Goal: Task Accomplishment & Management: Manage account settings

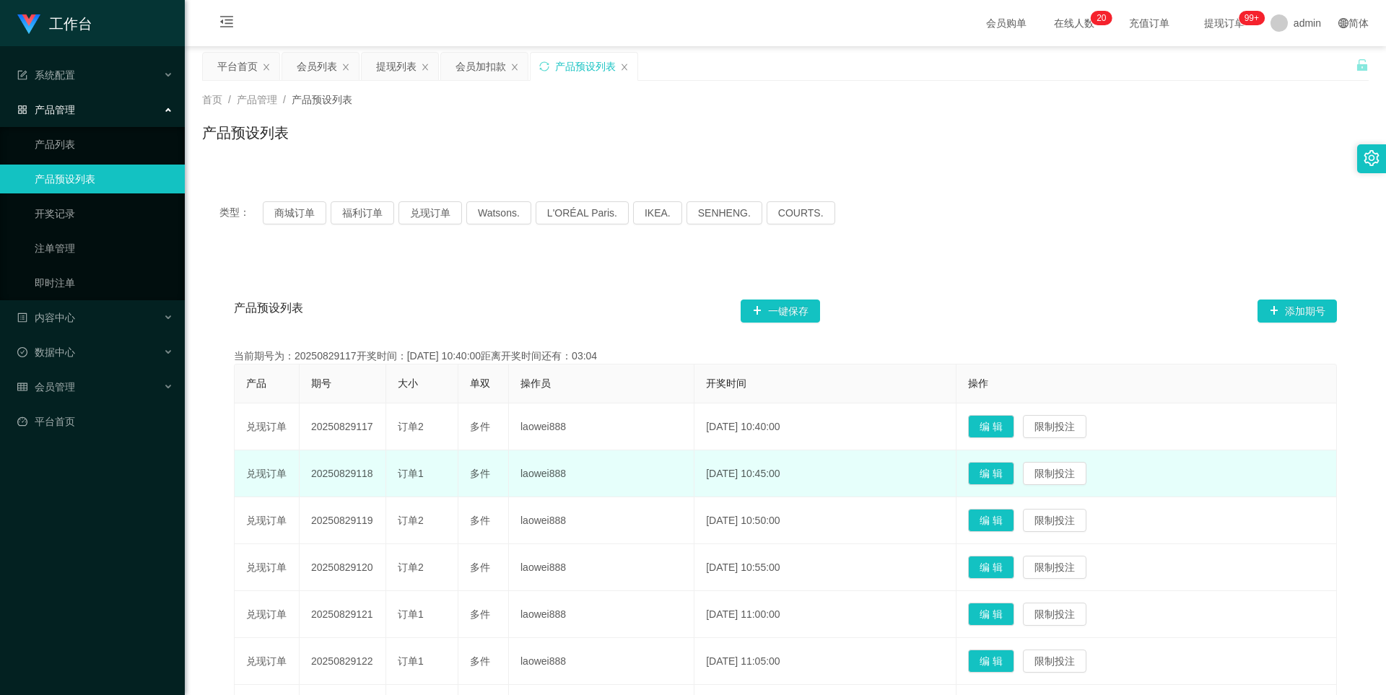
click at [349, 473] on td "20250829118" at bounding box center [343, 474] width 87 height 47
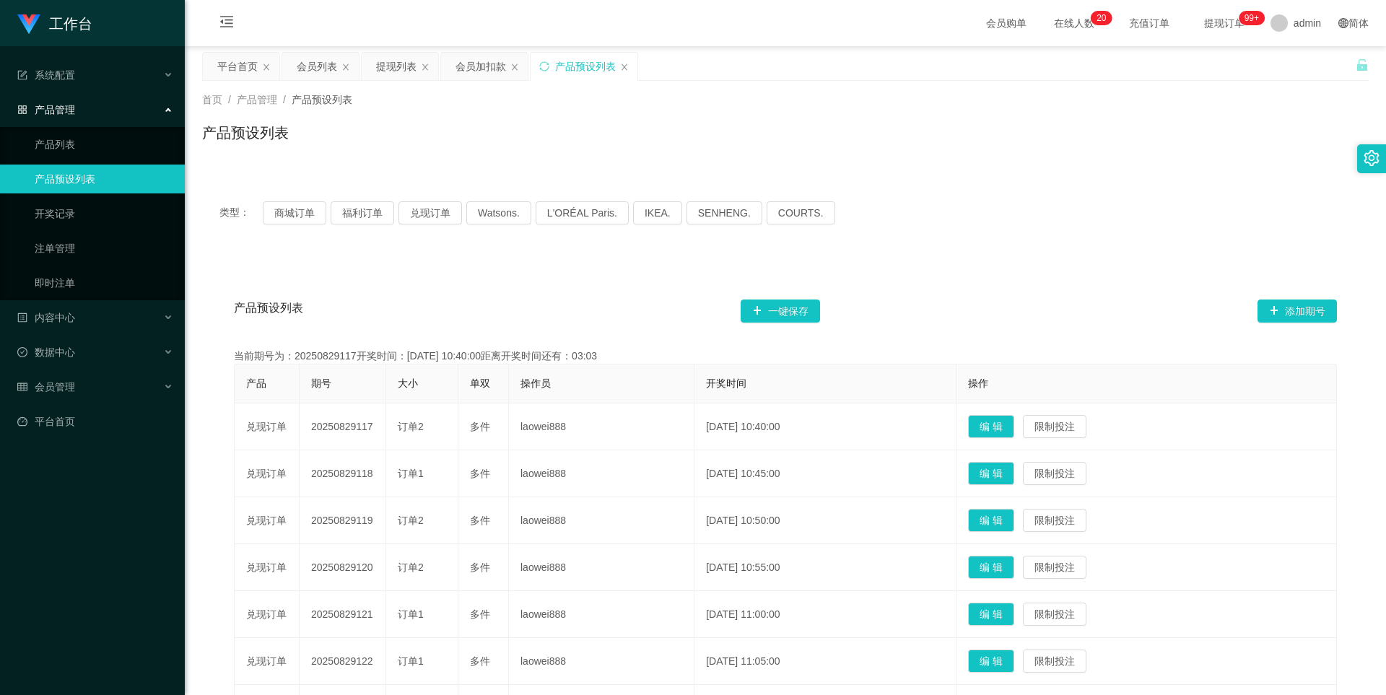
copy td "20250829118"
click at [315, 71] on div "会员列表" at bounding box center [317, 66] width 40 height 27
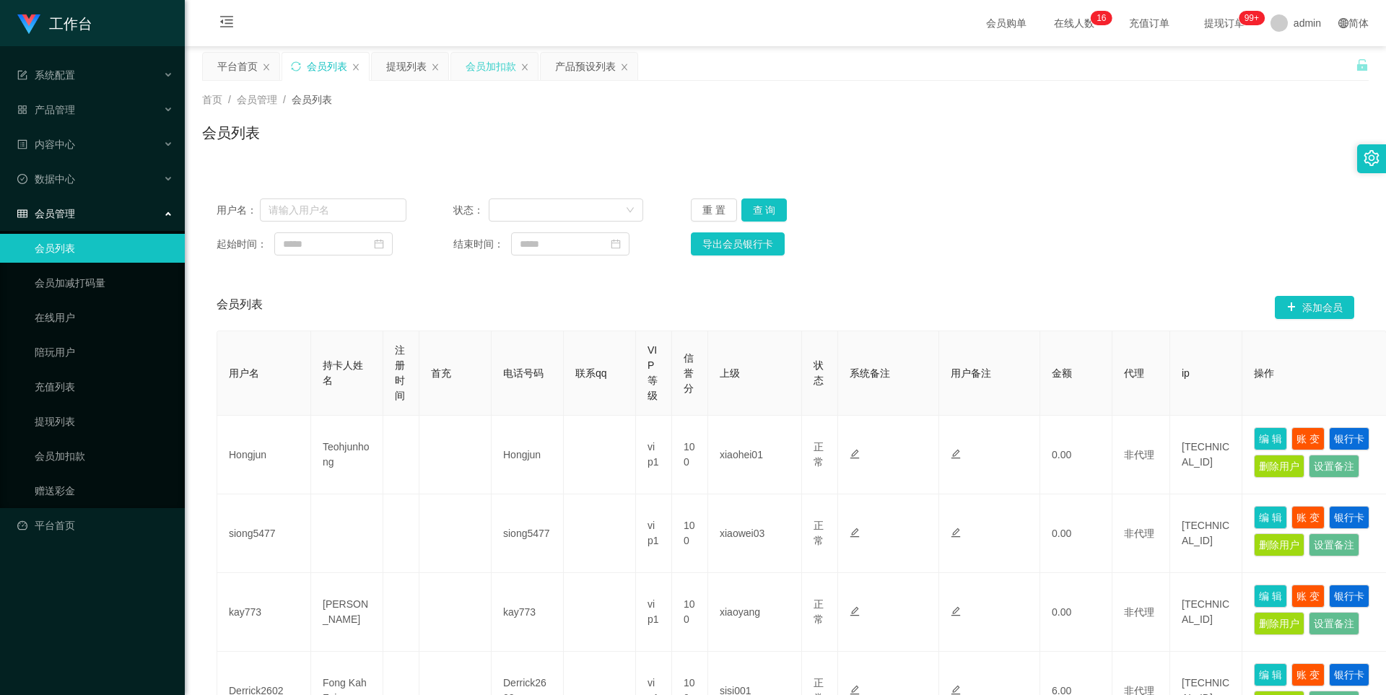
click at [485, 69] on div "会员加扣款" at bounding box center [491, 66] width 51 height 27
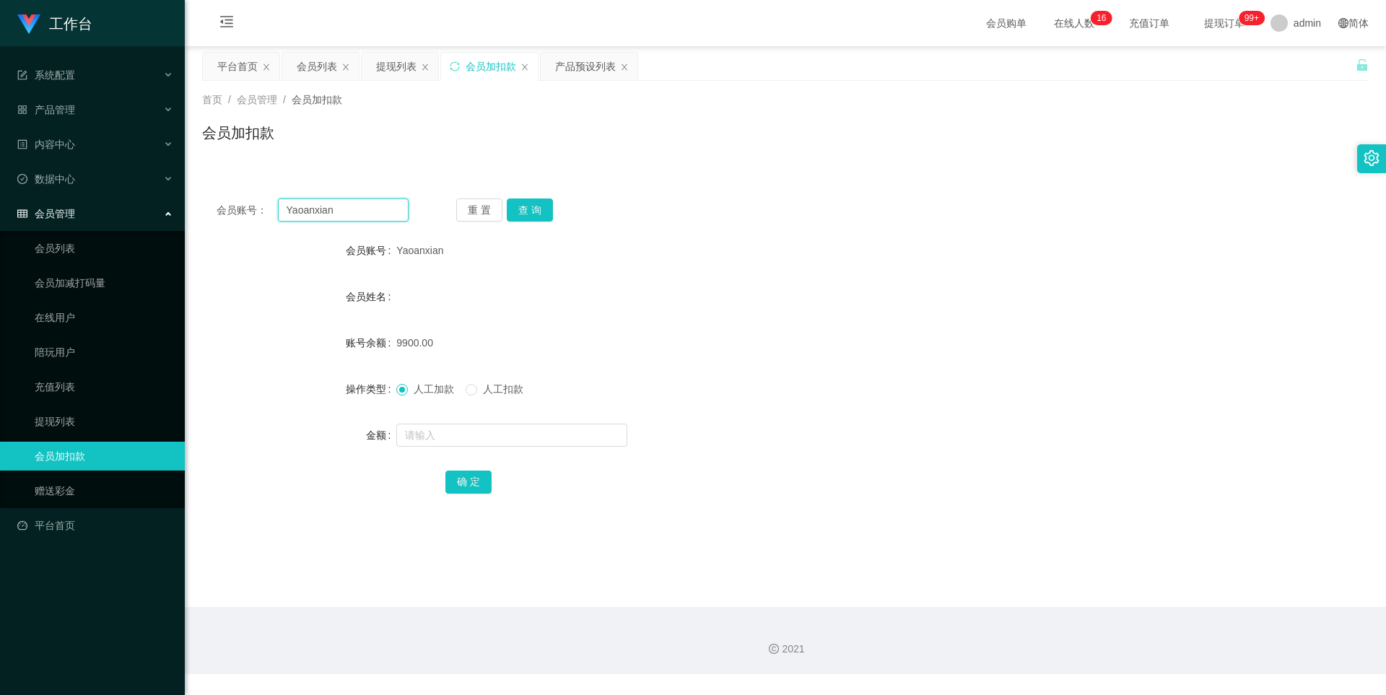
click at [363, 211] on input "Yaoanxian" at bounding box center [343, 210] width 131 height 23
drag, startPoint x: 461, startPoint y: 425, endPoint x: 489, endPoint y: 440, distance: 31.3
click at [461, 426] on input "text" at bounding box center [511, 435] width 231 height 23
type input "5500"
click at [462, 471] on button "确 定" at bounding box center [468, 482] width 46 height 23
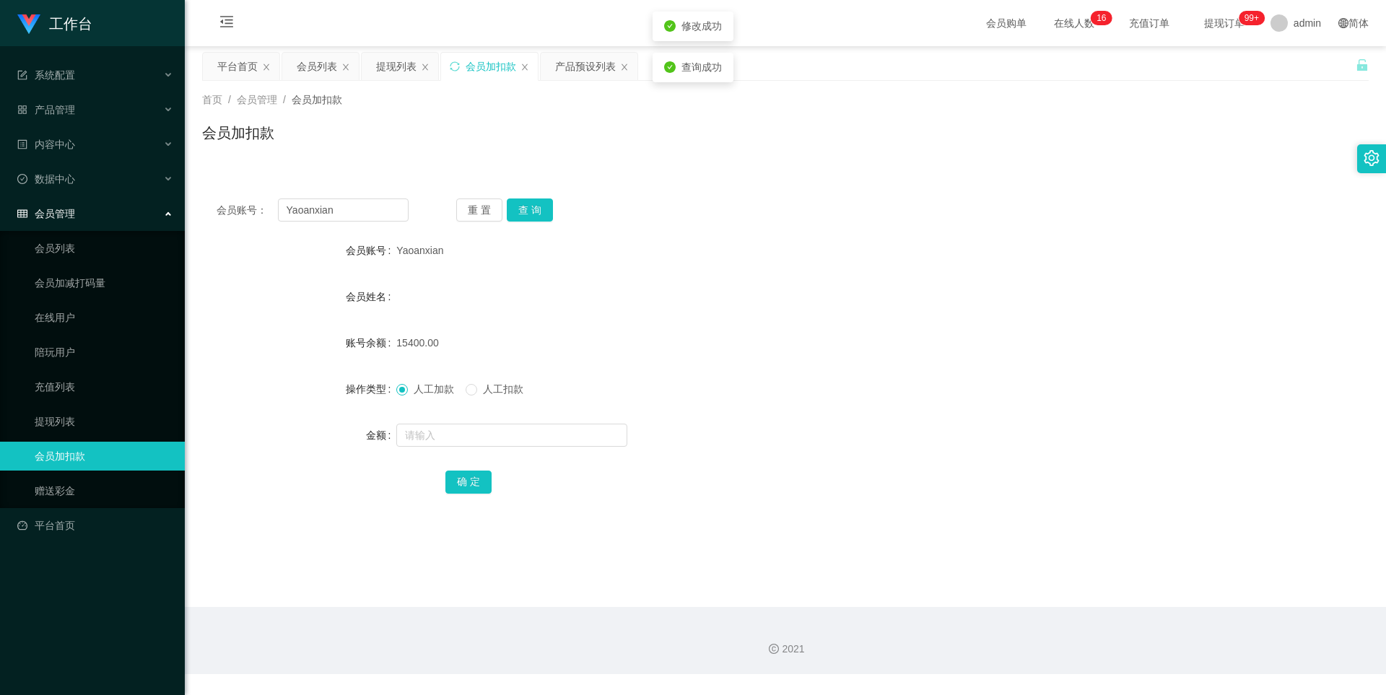
click at [873, 348] on div "15400.00" at bounding box center [736, 343] width 681 height 29
click at [536, 215] on button "查 询" at bounding box center [530, 210] width 46 height 23
click at [575, 76] on div "产品预设列表" at bounding box center [585, 66] width 61 height 27
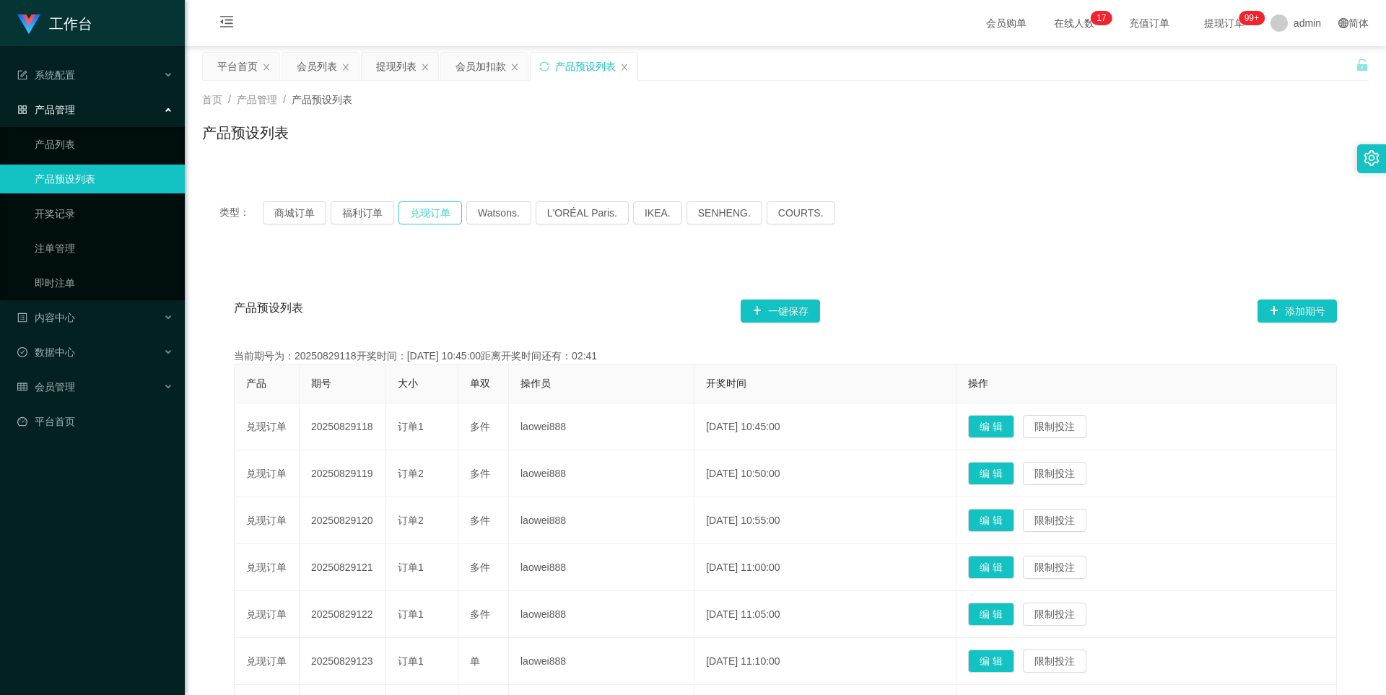
click at [436, 214] on button "兑现订单" at bounding box center [431, 212] width 64 height 23
drag, startPoint x: 308, startPoint y: 69, endPoint x: 343, endPoint y: 111, distance: 55.4
click at [308, 69] on div "会员列表" at bounding box center [317, 66] width 40 height 27
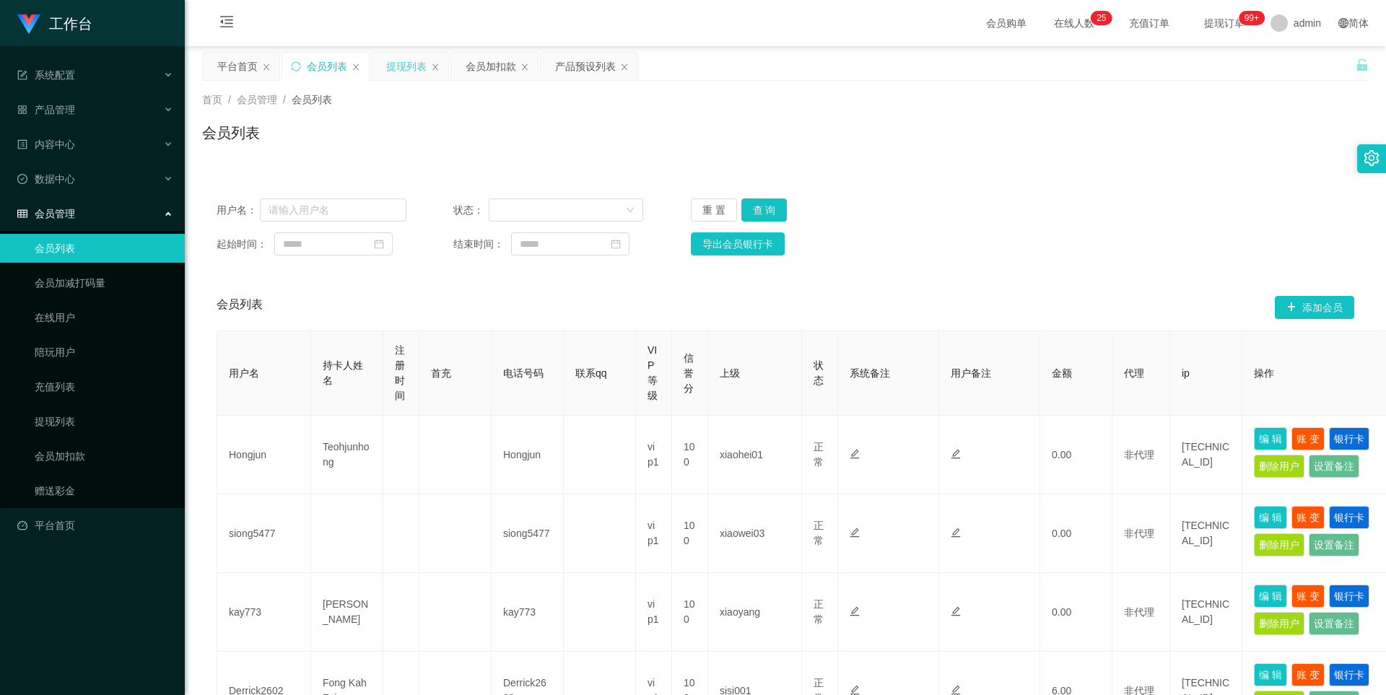
click at [396, 66] on div "提现列表" at bounding box center [406, 66] width 40 height 27
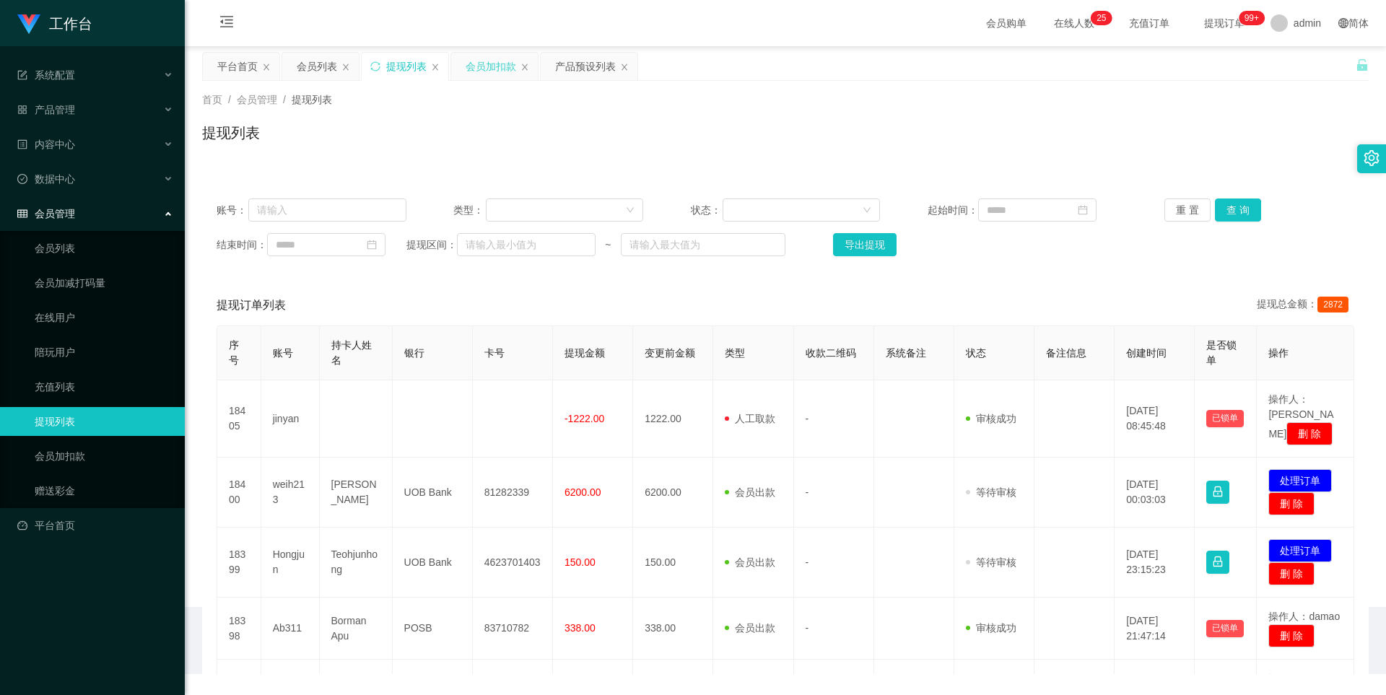
click at [480, 77] on div "会员加扣款" at bounding box center [491, 66] width 51 height 27
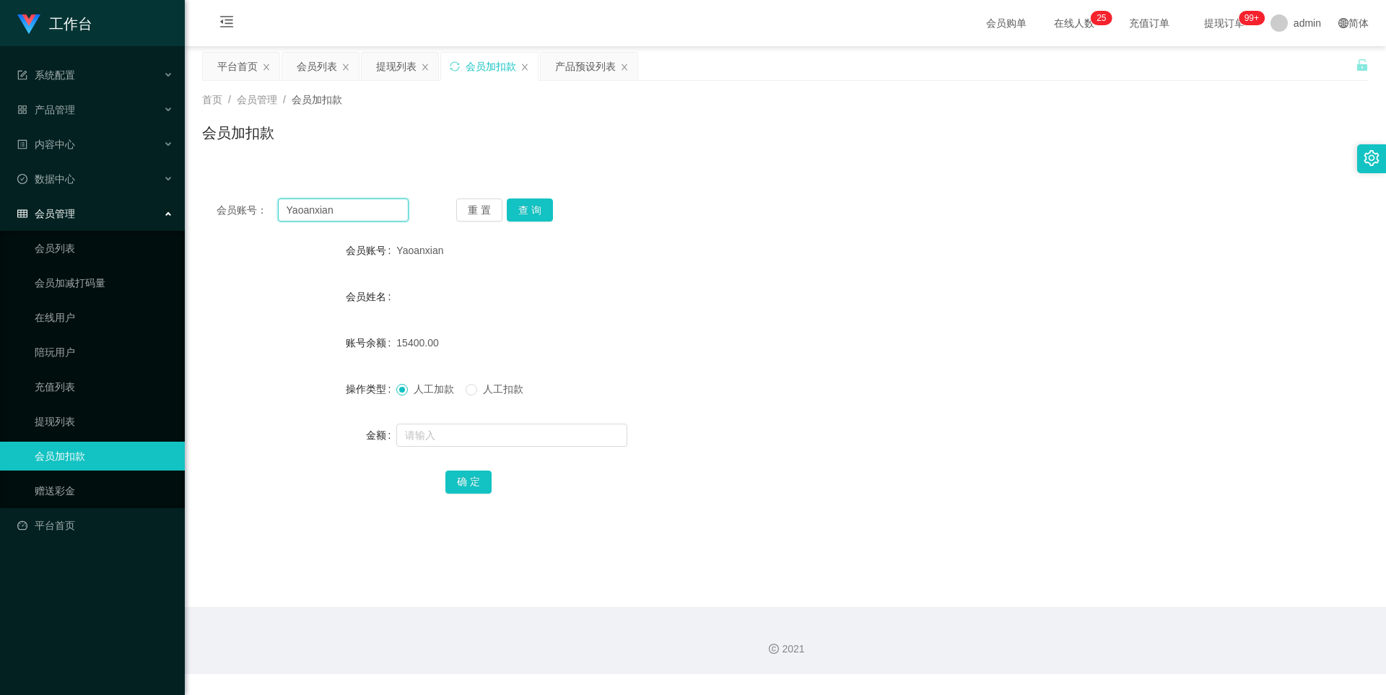
click at [333, 208] on input "Yaoanxian" at bounding box center [343, 210] width 131 height 23
paste input "CS1269"
type input "CS1269"
click at [534, 208] on button "查 询" at bounding box center [530, 210] width 46 height 23
click at [432, 425] on input "text" at bounding box center [511, 435] width 231 height 23
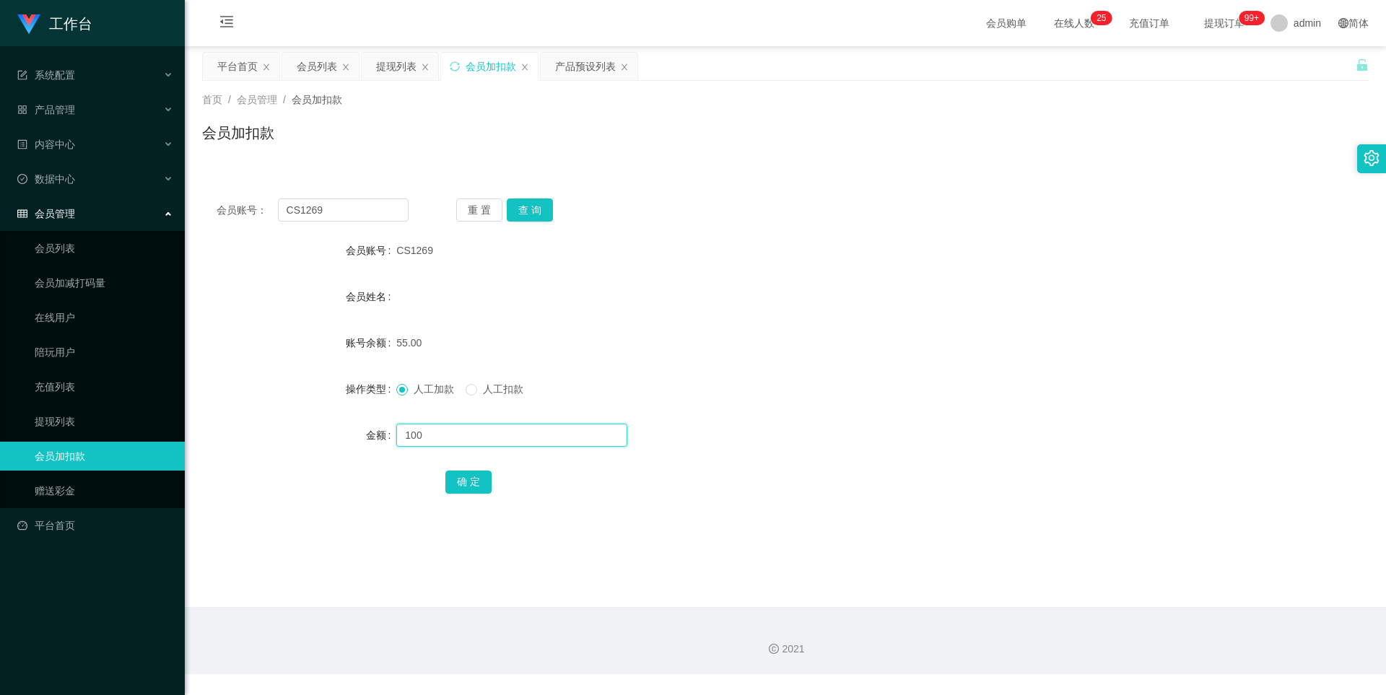
drag, startPoint x: 435, startPoint y: 427, endPoint x: 366, endPoint y: 432, distance: 68.8
click at [344, 432] on div "金额 100" at bounding box center [785, 435] width 1167 height 29
type input "500"
click at [474, 485] on button "确 定" at bounding box center [468, 482] width 46 height 23
click at [836, 386] on div "人工加款 人工扣款" at bounding box center [736, 389] width 681 height 29
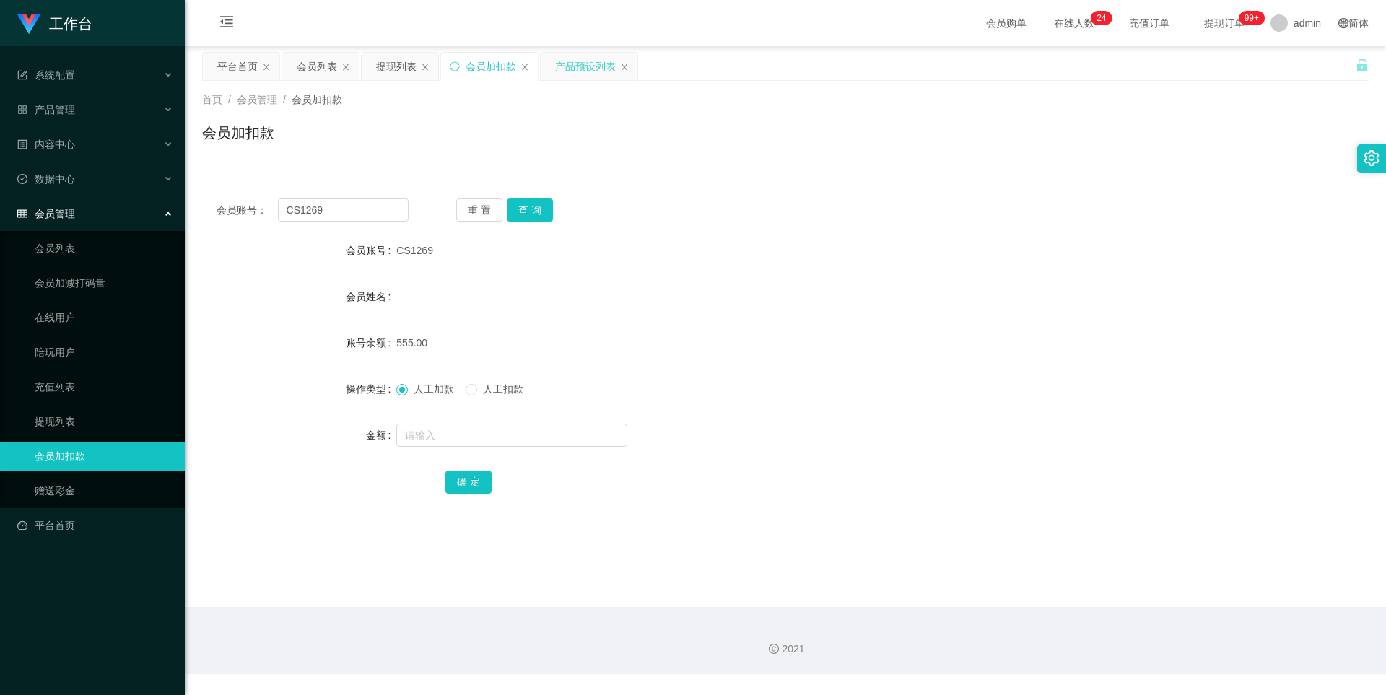
click at [593, 61] on div "产品预设列表" at bounding box center [585, 66] width 61 height 27
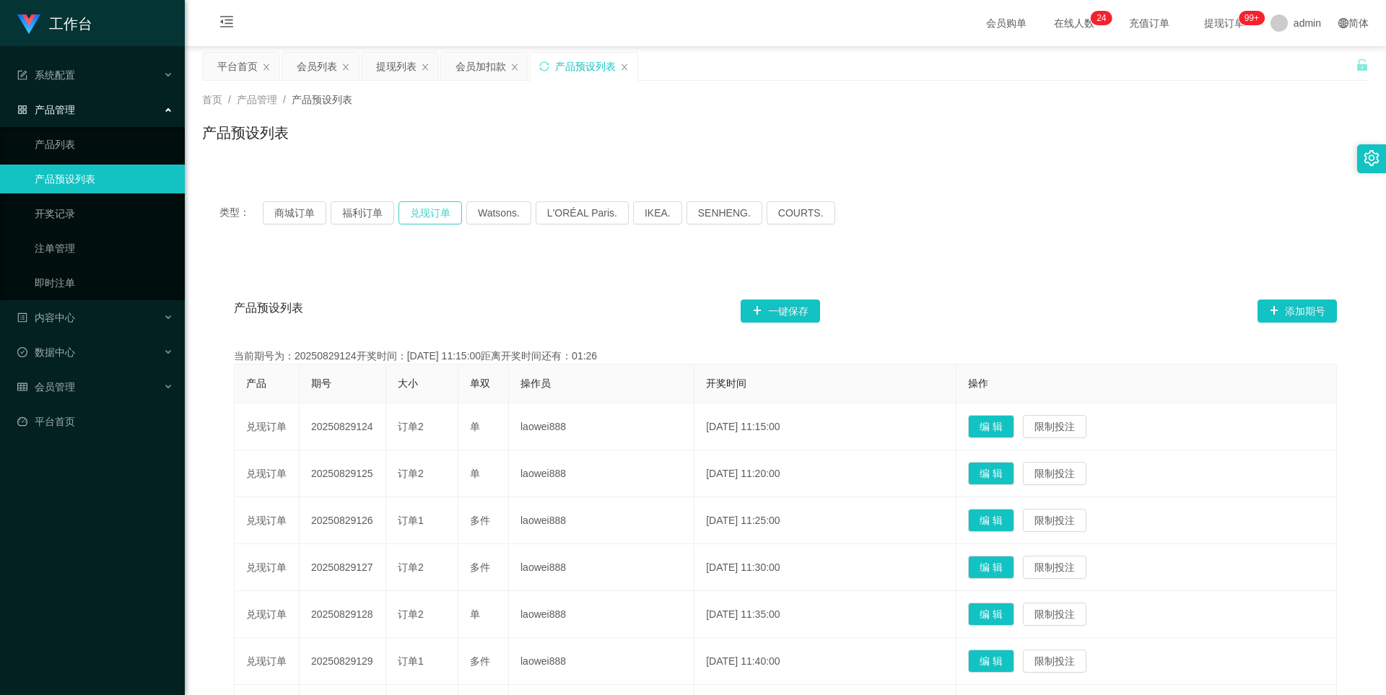
click at [417, 216] on button "兑现订单" at bounding box center [431, 212] width 64 height 23
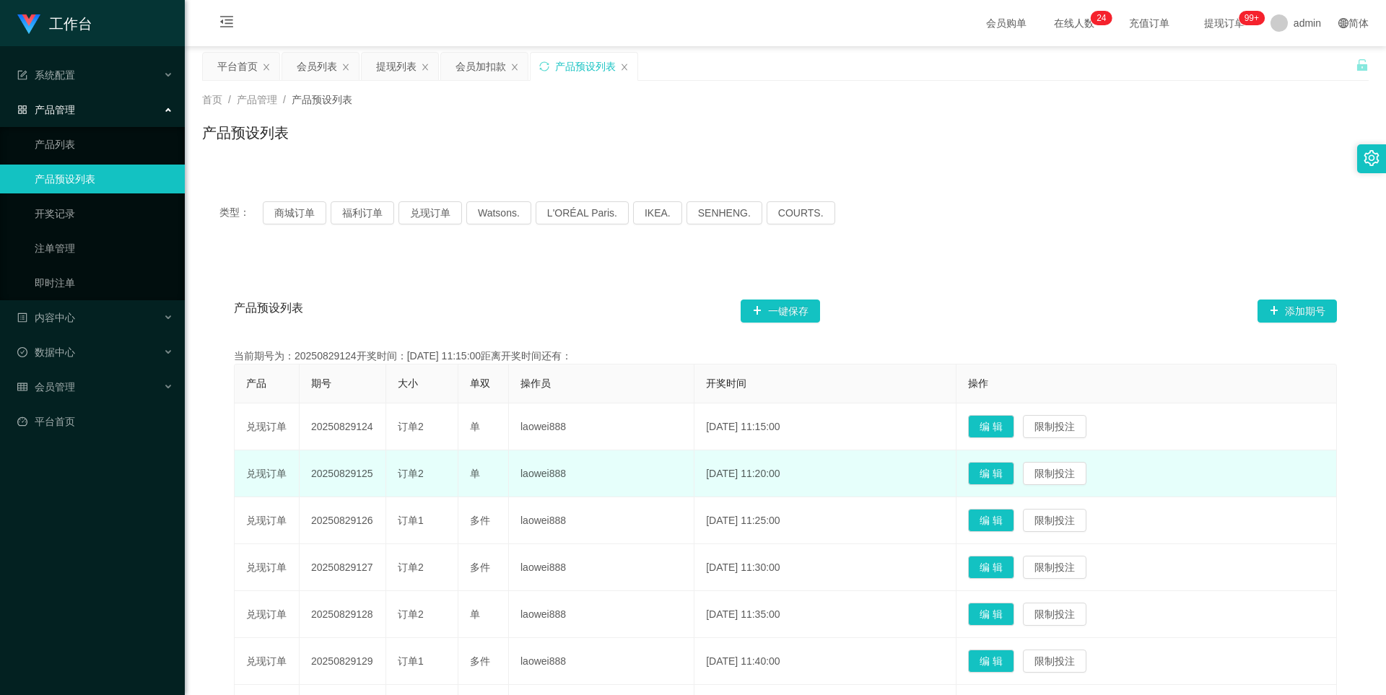
click at [355, 471] on td "20250829125" at bounding box center [343, 474] width 87 height 47
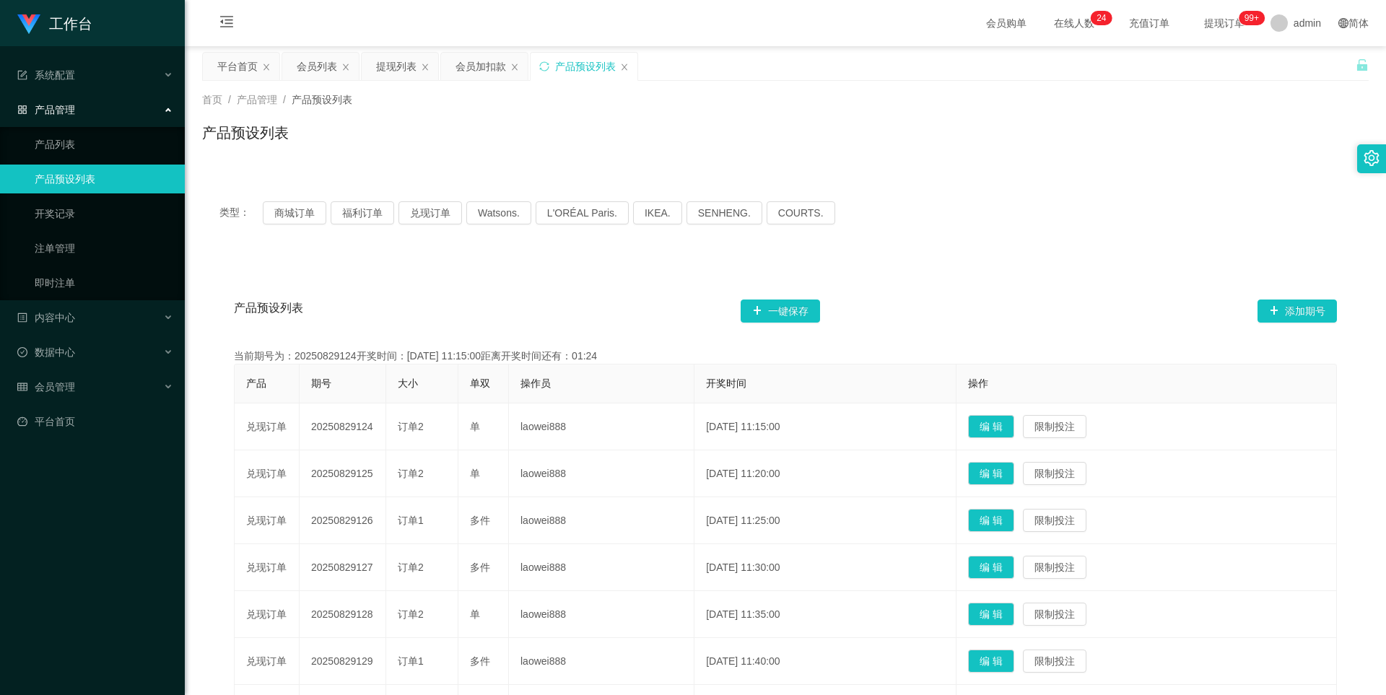
copy td "20250829125"
click at [307, 63] on div "会员列表" at bounding box center [317, 66] width 40 height 27
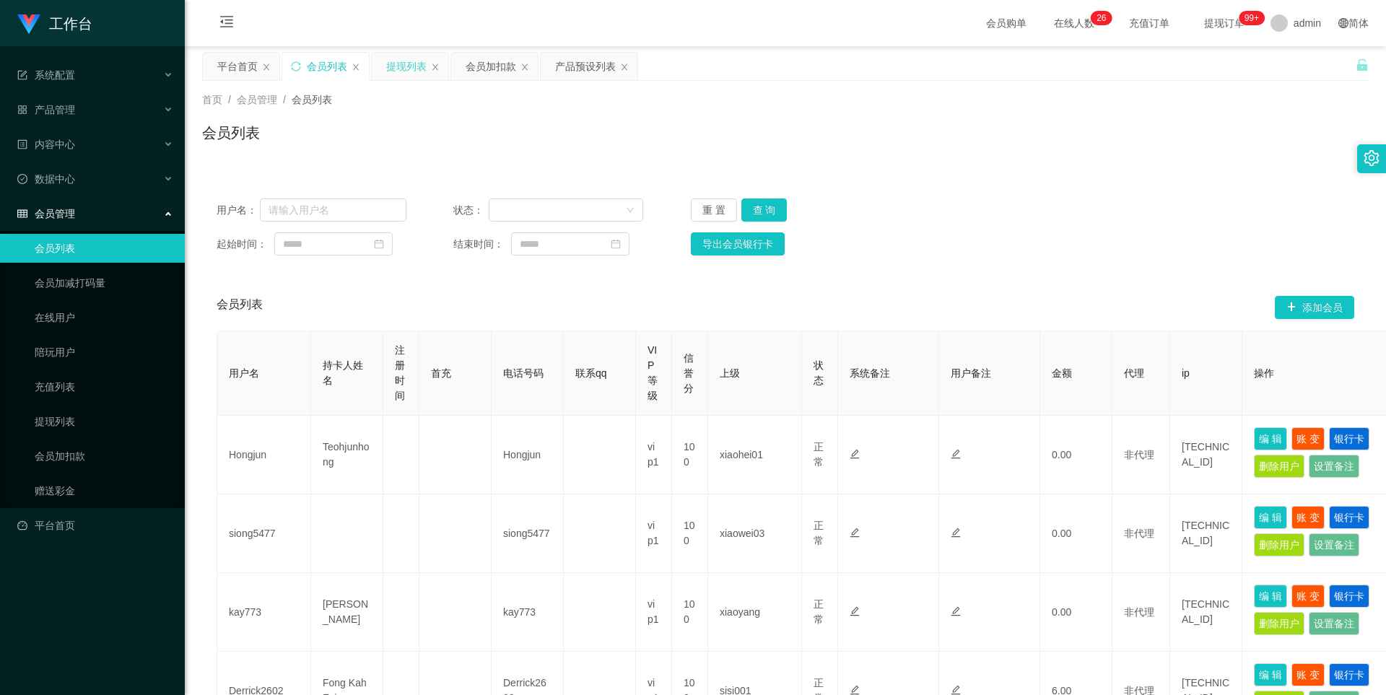
click at [414, 65] on div "提现列表" at bounding box center [406, 66] width 40 height 27
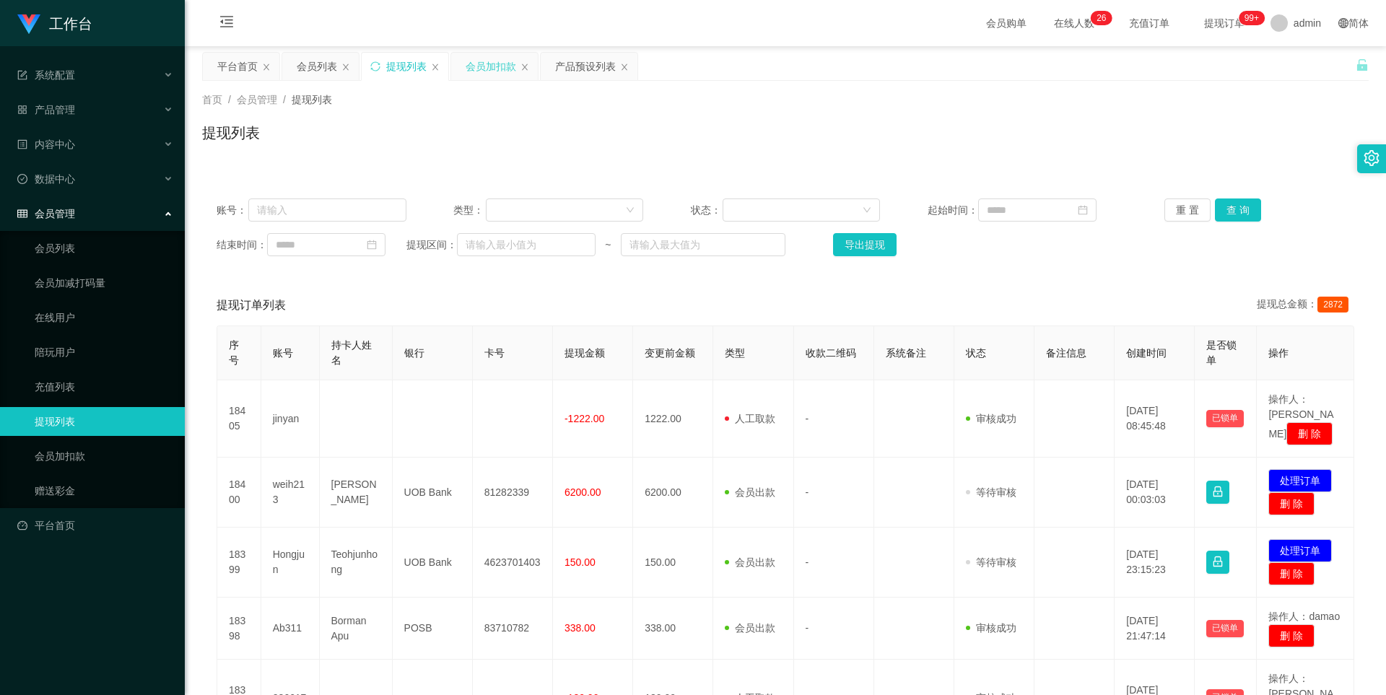
drag, startPoint x: 482, startPoint y: 64, endPoint x: 490, endPoint y: 70, distance: 9.8
click at [482, 64] on div "会员加扣款" at bounding box center [491, 66] width 51 height 27
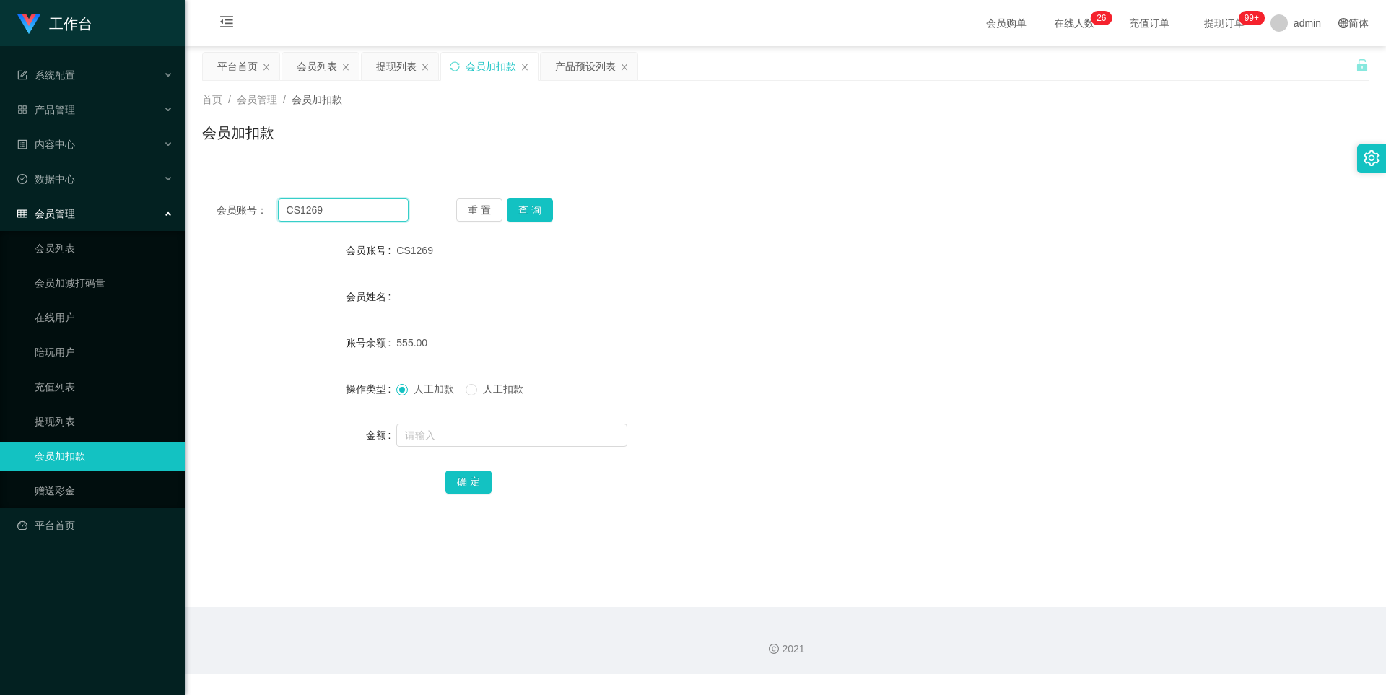
click at [391, 214] on input "CS1269" at bounding box center [343, 210] width 131 height 23
click at [575, 67] on div "产品预设列表" at bounding box center [585, 66] width 61 height 27
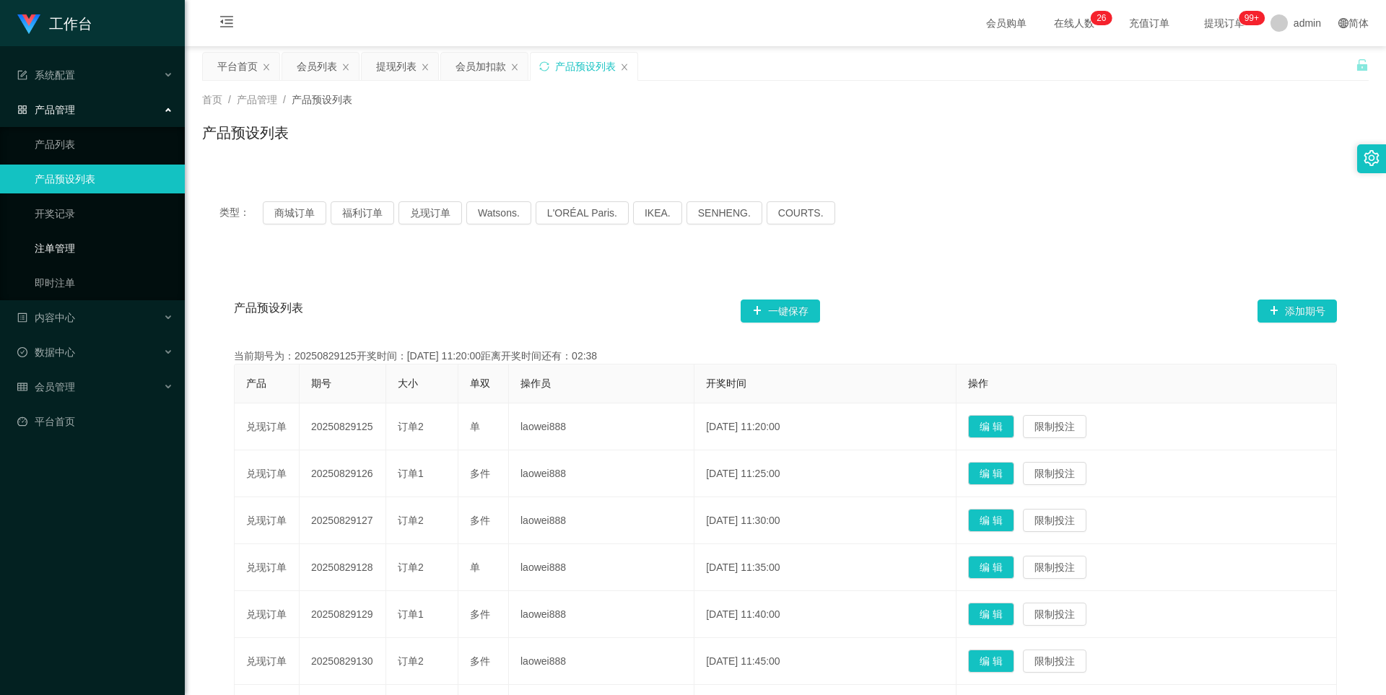
click at [79, 255] on link "注单管理" at bounding box center [104, 248] width 139 height 29
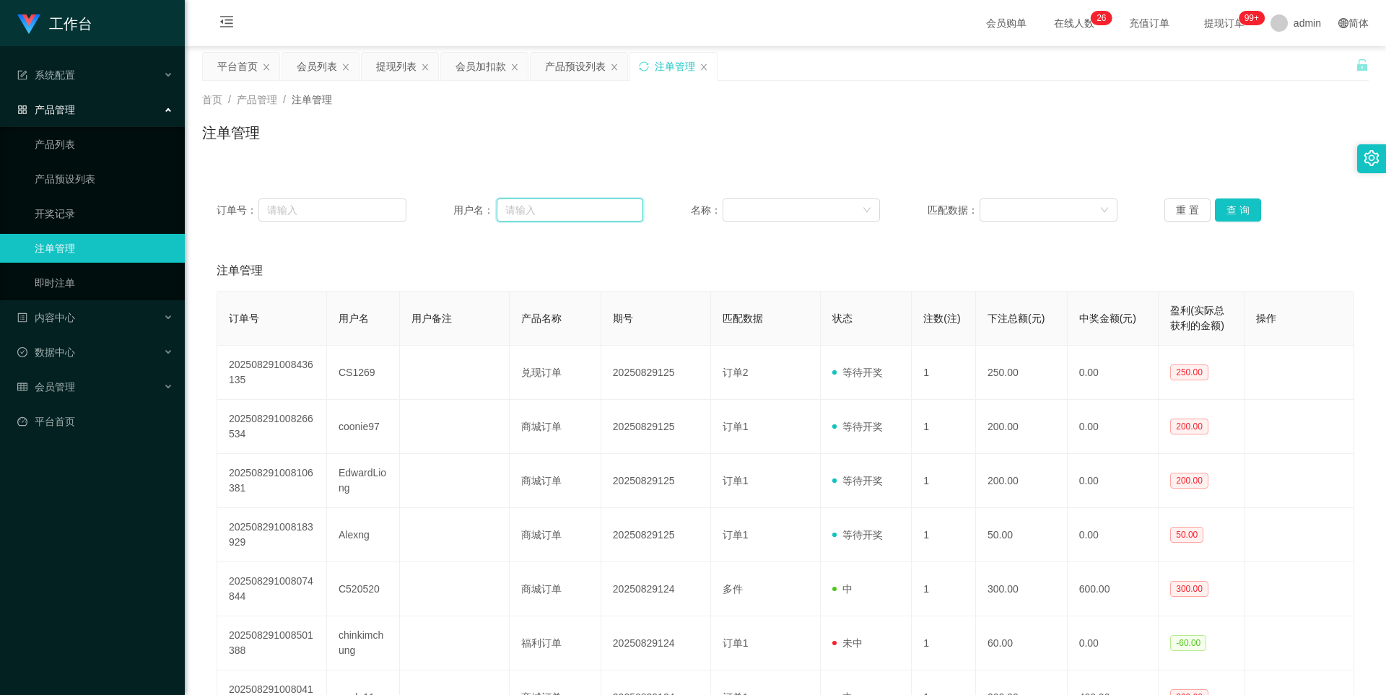
click at [556, 213] on input "text" at bounding box center [570, 210] width 147 height 23
paste input "CS1269"
type input "CS1269"
click at [1232, 209] on button "查 询" at bounding box center [1238, 210] width 46 height 23
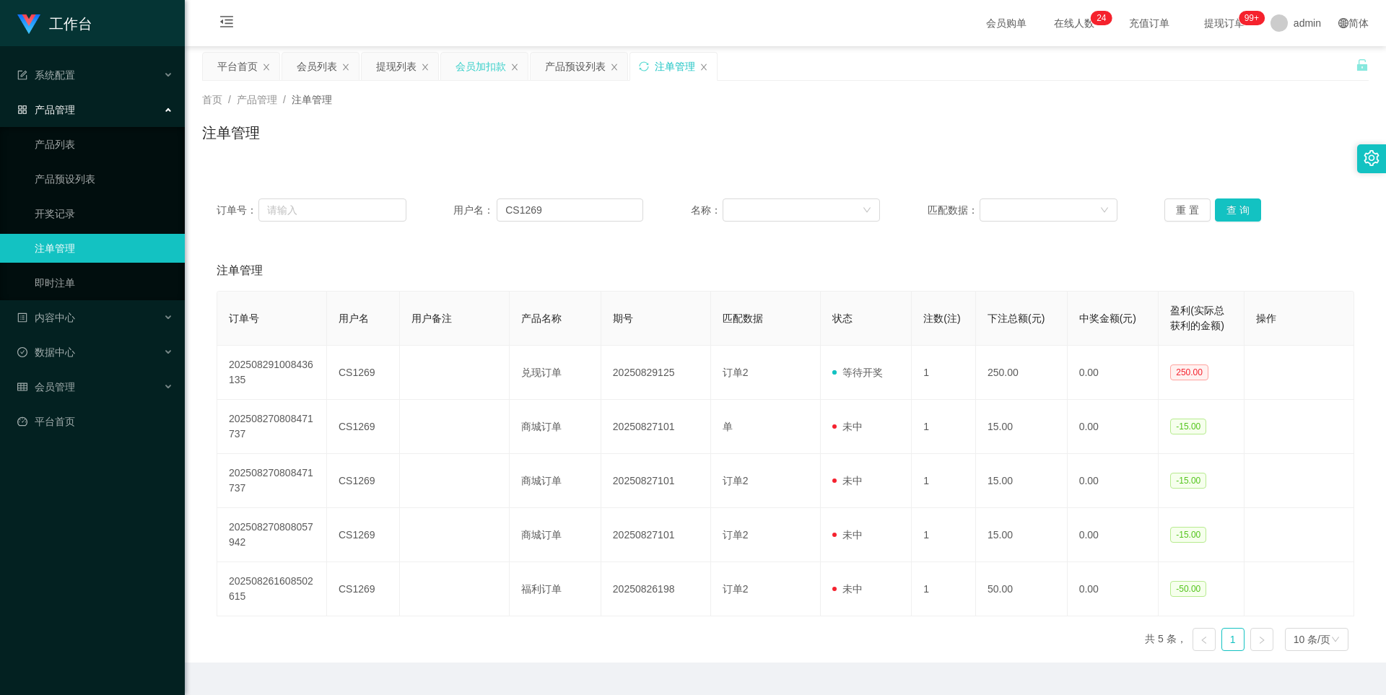
click at [473, 67] on div "会员加扣款" at bounding box center [481, 66] width 51 height 27
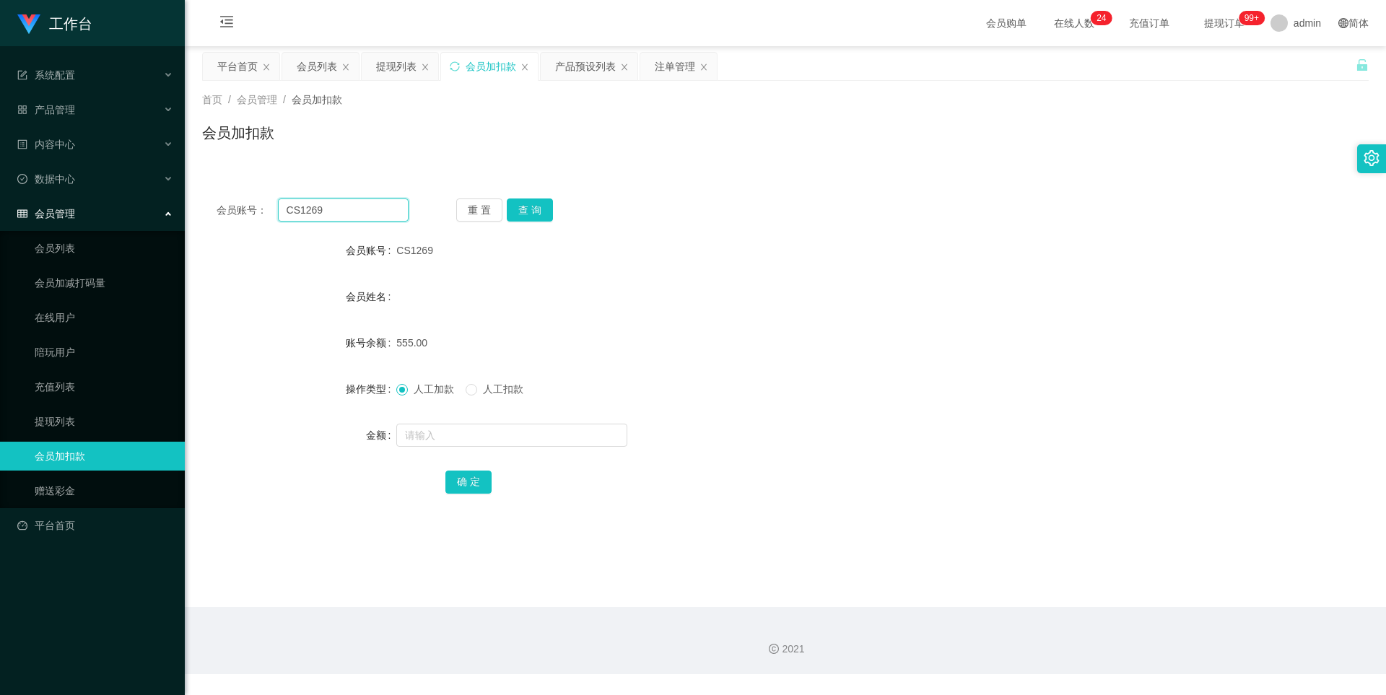
click at [352, 210] on input "CS1269" at bounding box center [343, 210] width 131 height 23
click at [448, 432] on input "text" at bounding box center [511, 435] width 231 height 23
click at [525, 209] on button "查 询" at bounding box center [530, 210] width 46 height 23
drag, startPoint x: 454, startPoint y: 436, endPoint x: 469, endPoint y: 433, distance: 14.7
click at [454, 436] on input "text" at bounding box center [511, 435] width 231 height 23
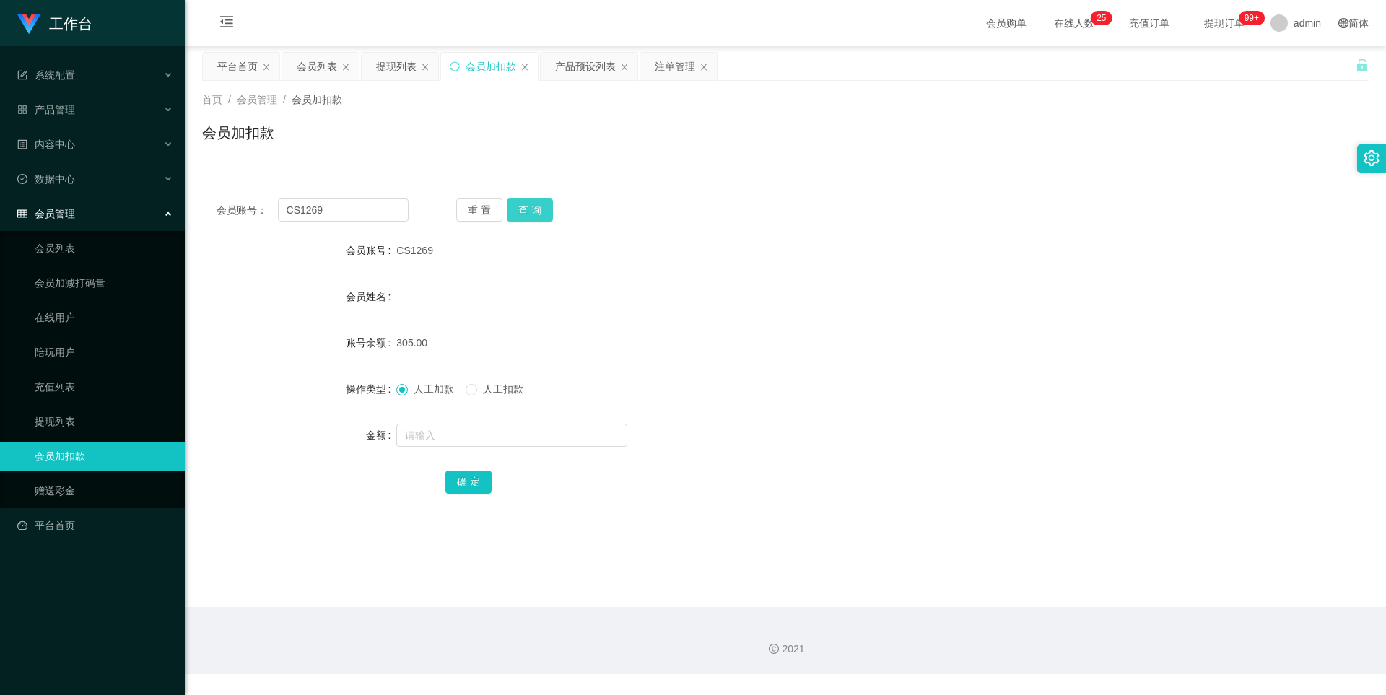
drag, startPoint x: 528, startPoint y: 220, endPoint x: 534, endPoint y: 215, distance: 7.7
click at [528, 220] on button "查 询" at bounding box center [530, 210] width 46 height 23
drag, startPoint x: 534, startPoint y: 214, endPoint x: 575, endPoint y: 154, distance: 73.3
click at [534, 214] on button "查 询" at bounding box center [530, 210] width 46 height 23
click at [586, 69] on div "产品预设列表" at bounding box center [585, 66] width 61 height 27
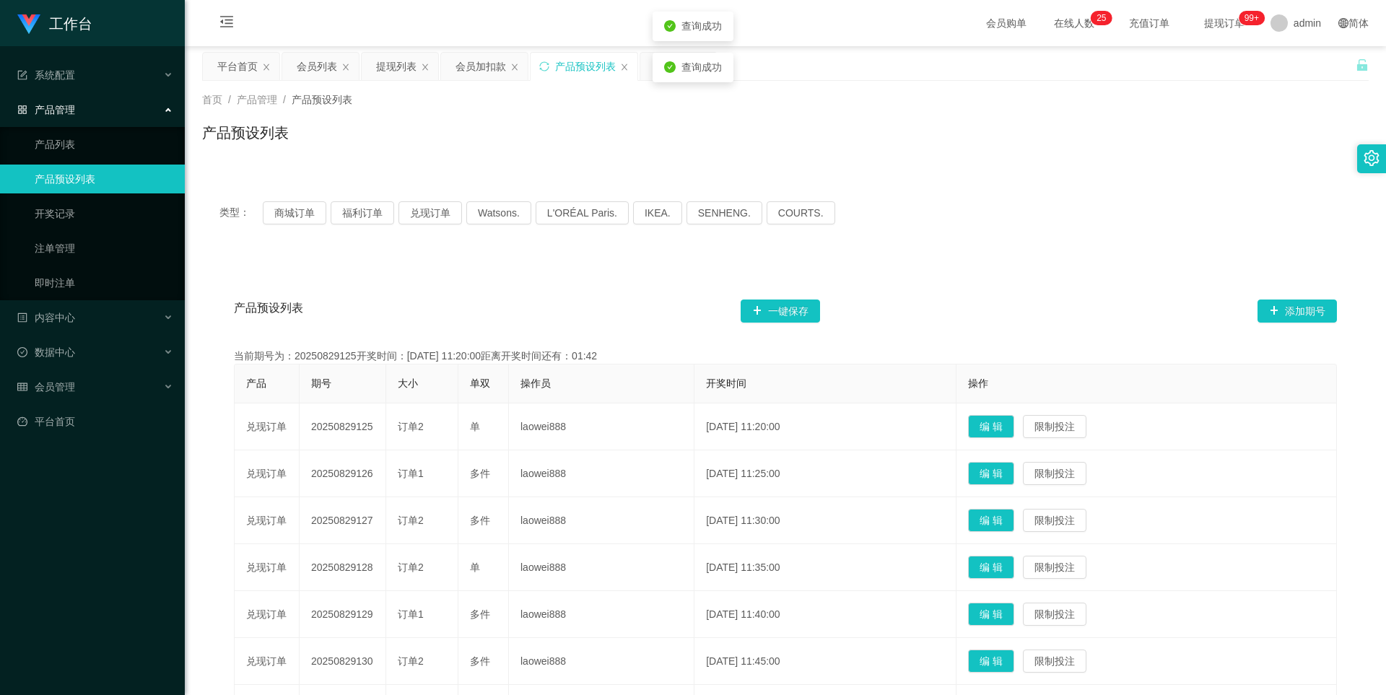
click at [631, 62] on div "产品预设列表" at bounding box center [584, 66] width 107 height 27
click at [586, 69] on div "产品预设列表" at bounding box center [585, 66] width 61 height 27
click at [656, 71] on div "注单管理" at bounding box center [675, 66] width 40 height 27
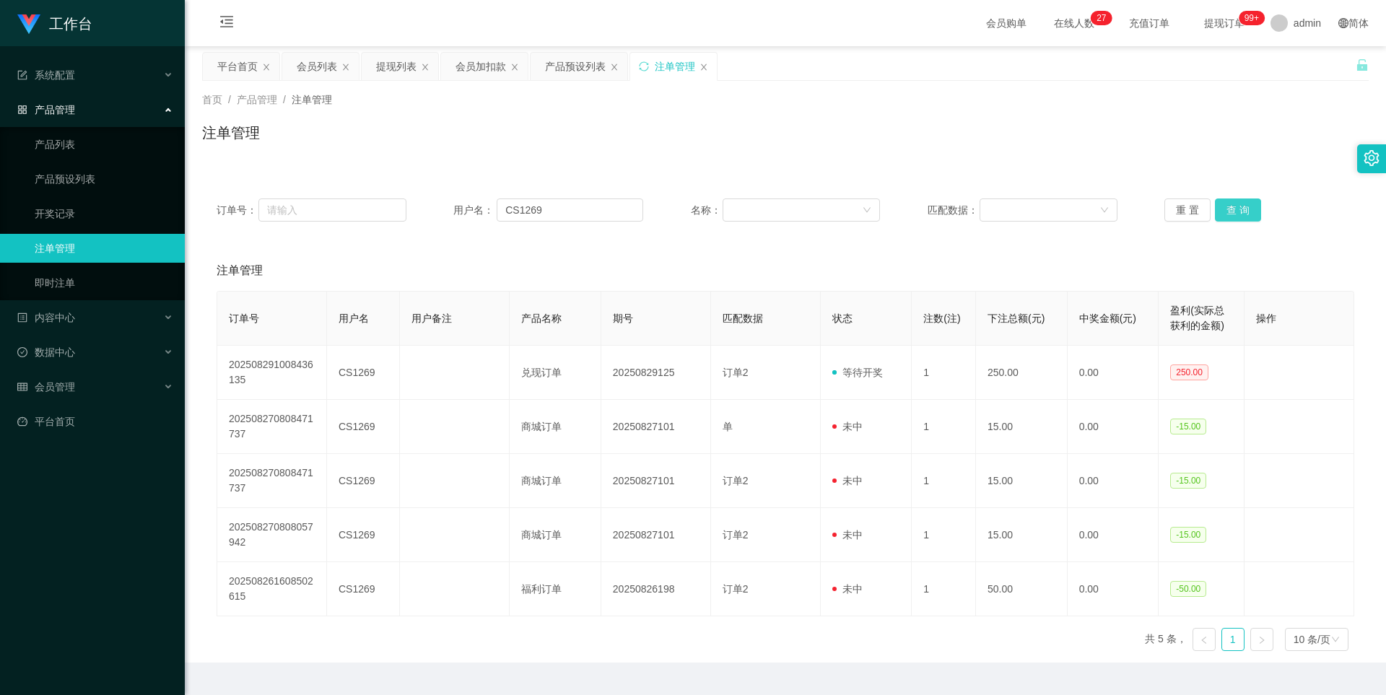
click at [1235, 214] on button "查 询" at bounding box center [1238, 210] width 46 height 23
click at [1232, 209] on button "查 询" at bounding box center [1238, 210] width 46 height 23
click at [325, 69] on div "会员列表" at bounding box center [317, 66] width 40 height 27
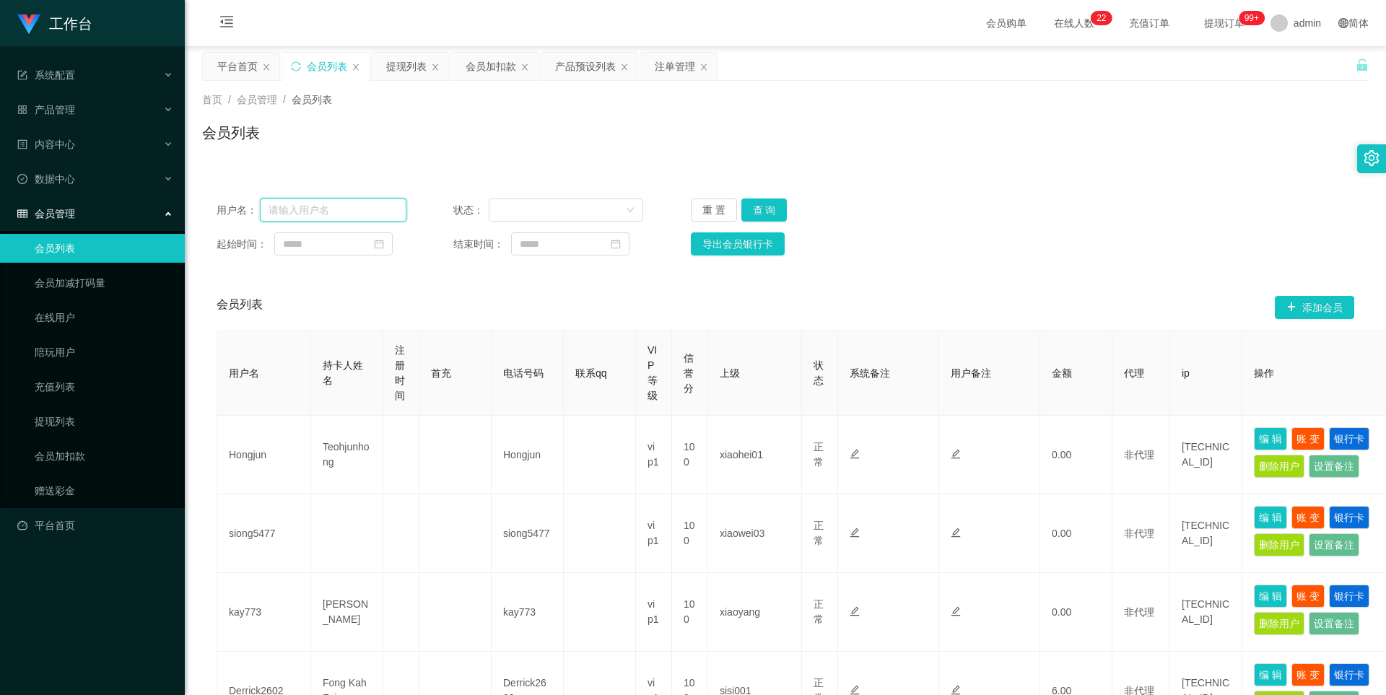
click at [285, 217] on input "text" at bounding box center [333, 210] width 147 height 23
paste input "Yaoanxian"
type input "Yaoanxian"
click at [764, 209] on button "查 询" at bounding box center [764, 210] width 46 height 23
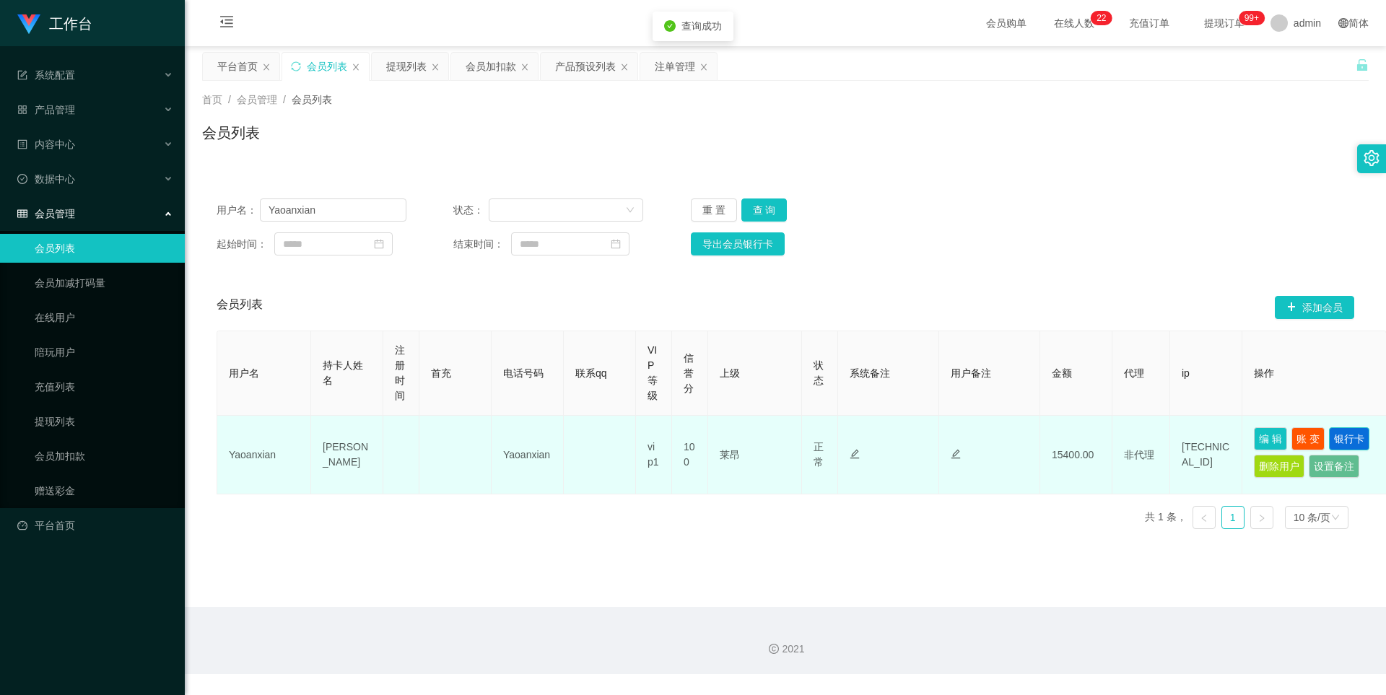
click at [1344, 441] on button "银行卡" at bounding box center [1349, 438] width 40 height 23
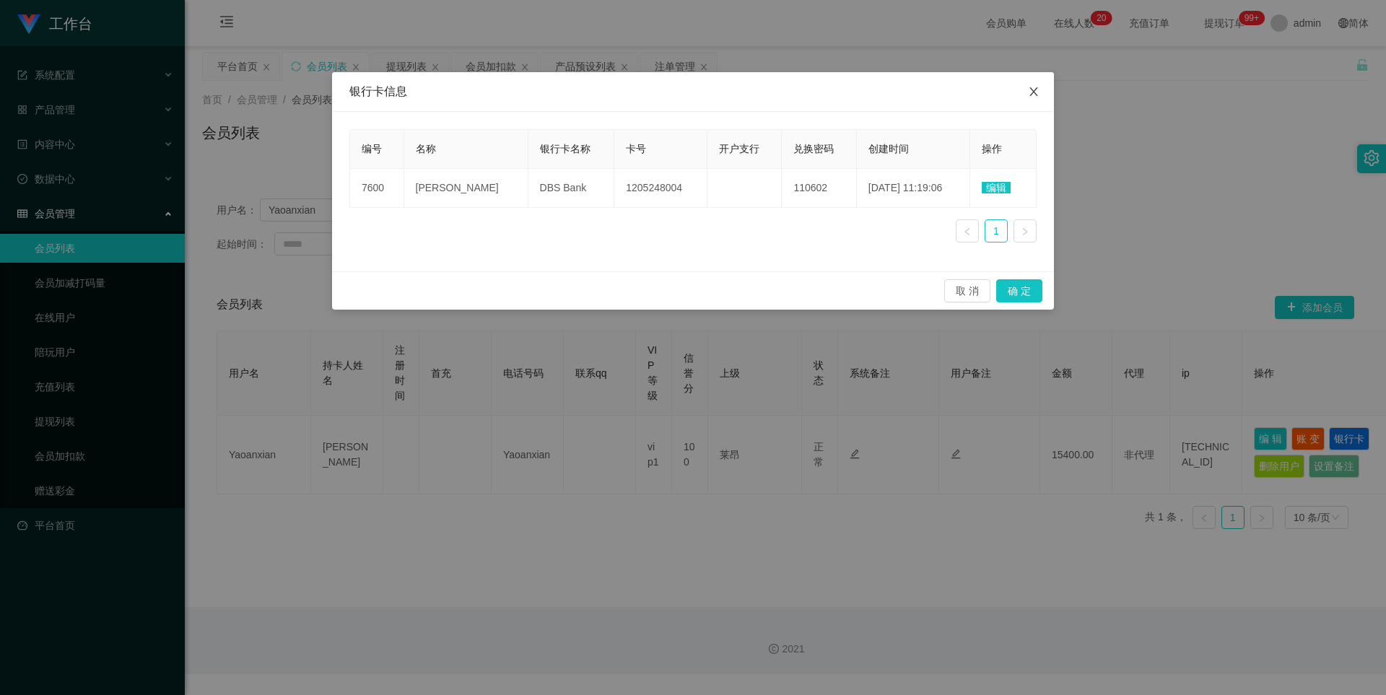
click at [1033, 93] on icon "图标: close" at bounding box center [1034, 91] width 8 height 9
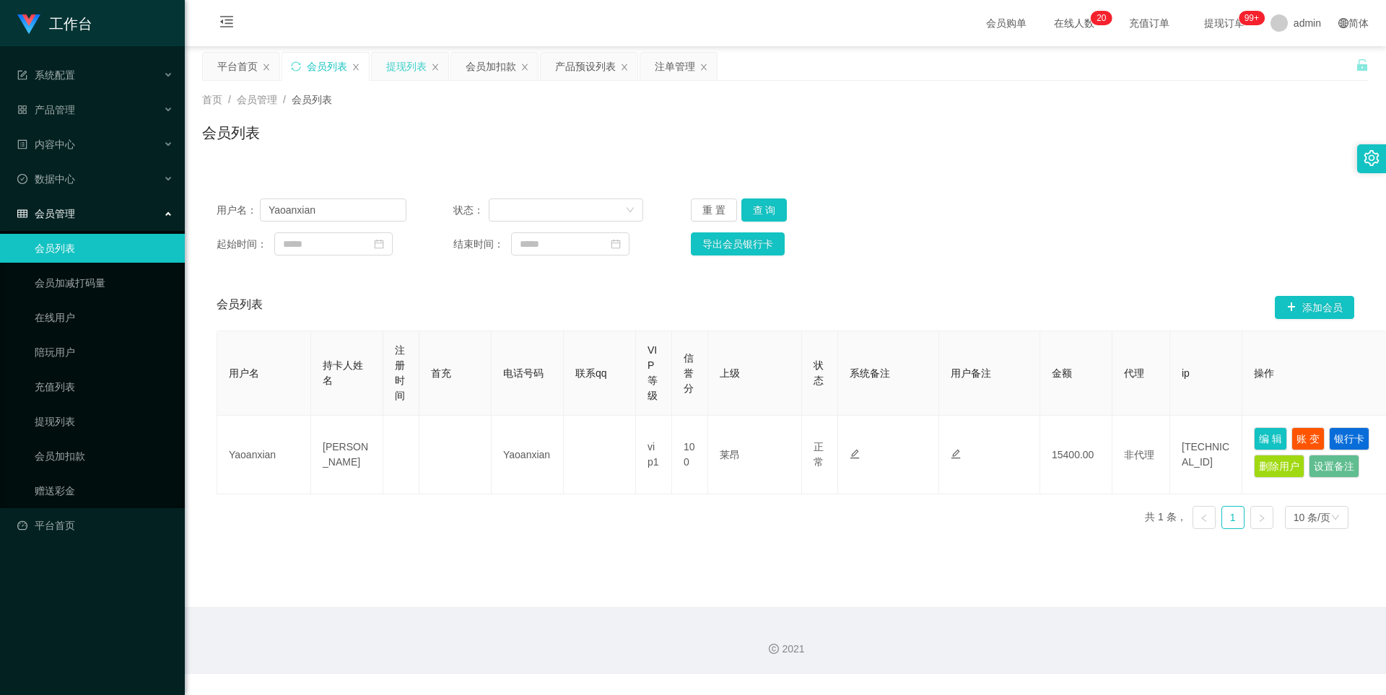
click at [411, 71] on div "提现列表" at bounding box center [406, 66] width 40 height 27
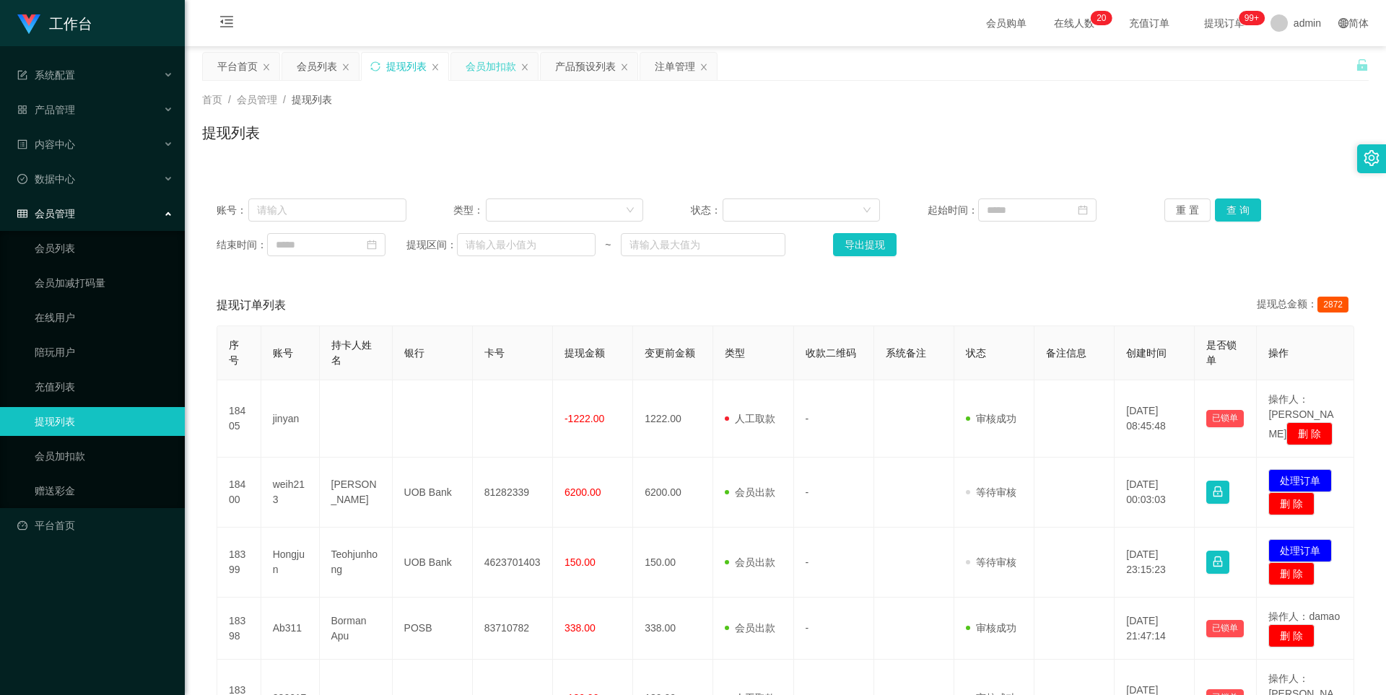
click at [492, 71] on div "会员加扣款" at bounding box center [491, 66] width 51 height 27
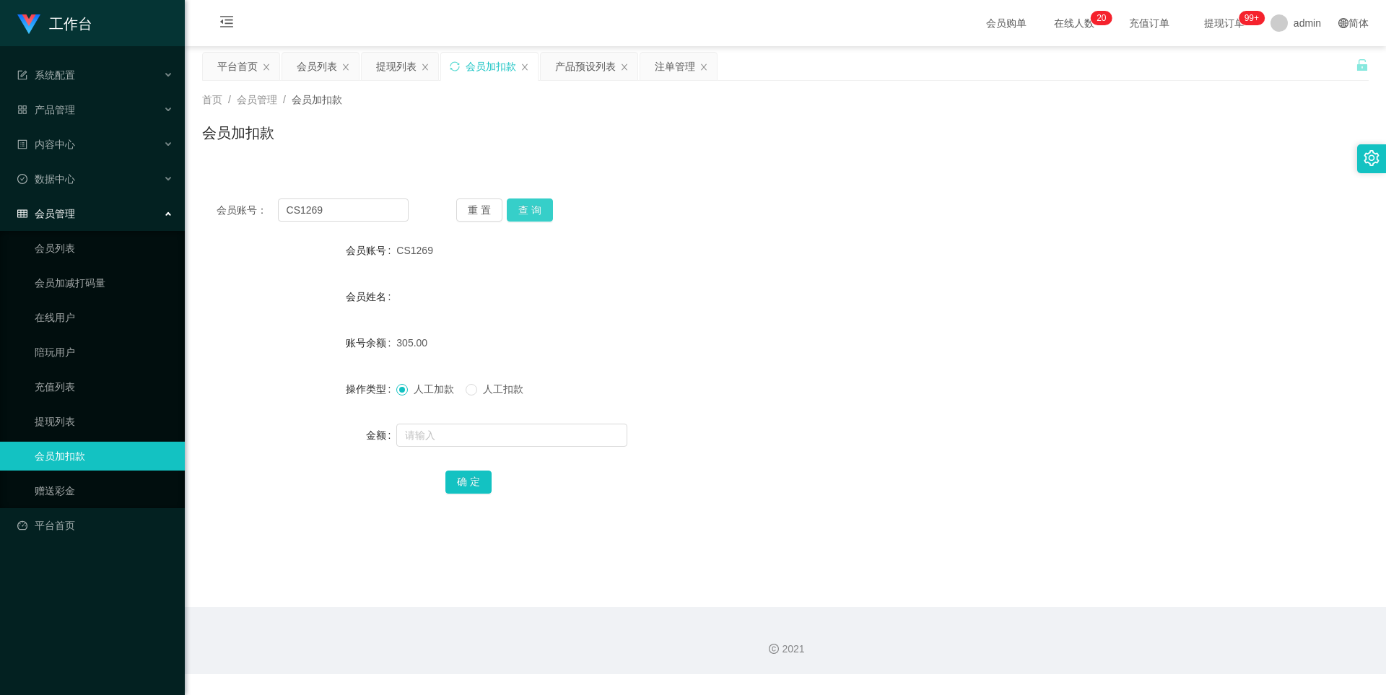
click at [527, 206] on button "查 询" at bounding box center [530, 210] width 46 height 23
click at [344, 208] on input "CS1269" at bounding box center [343, 210] width 131 height 23
click at [347, 209] on input "CS1269" at bounding box center [343, 210] width 131 height 23
drag, startPoint x: 438, startPoint y: 433, endPoint x: 488, endPoint y: 439, distance: 50.2
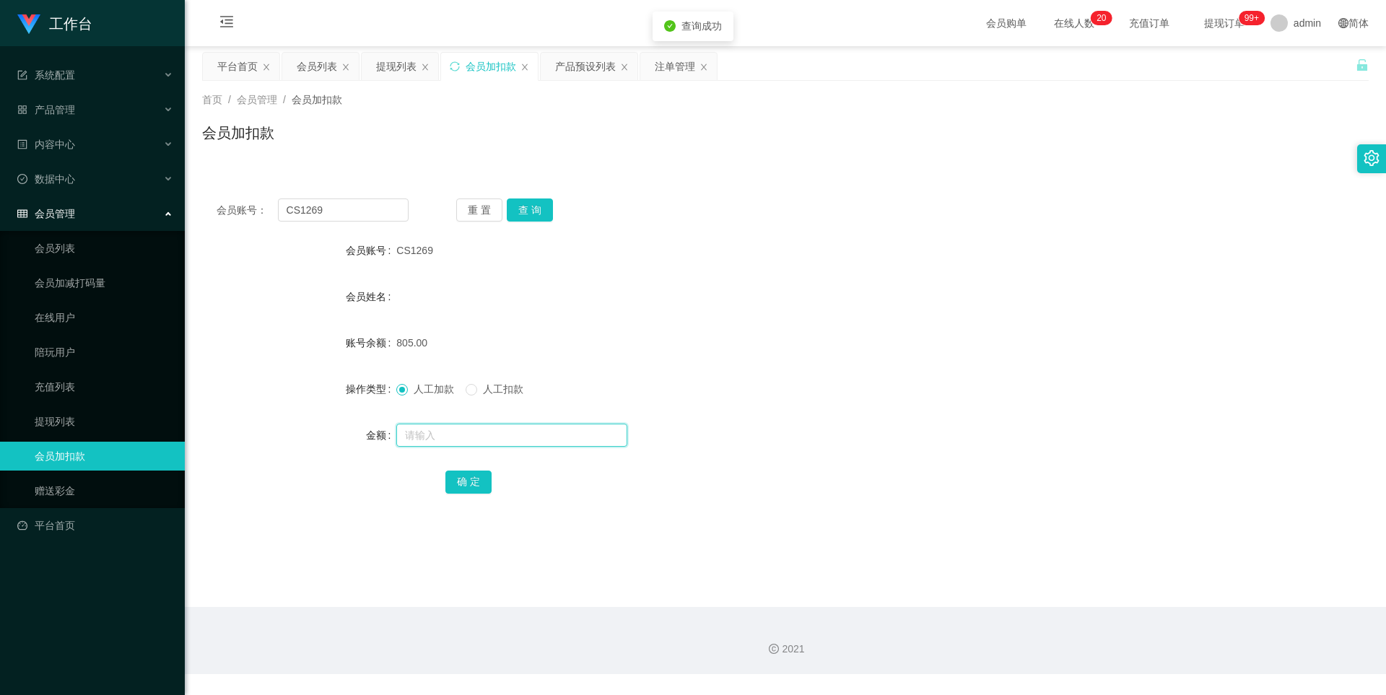
click at [439, 433] on input "text" at bounding box center [511, 435] width 231 height 23
type input "75"
click at [464, 487] on button "确 定" at bounding box center [468, 482] width 46 height 23
click at [722, 344] on div "805.00" at bounding box center [736, 343] width 681 height 29
click at [398, 71] on div "提现列表" at bounding box center [396, 66] width 40 height 27
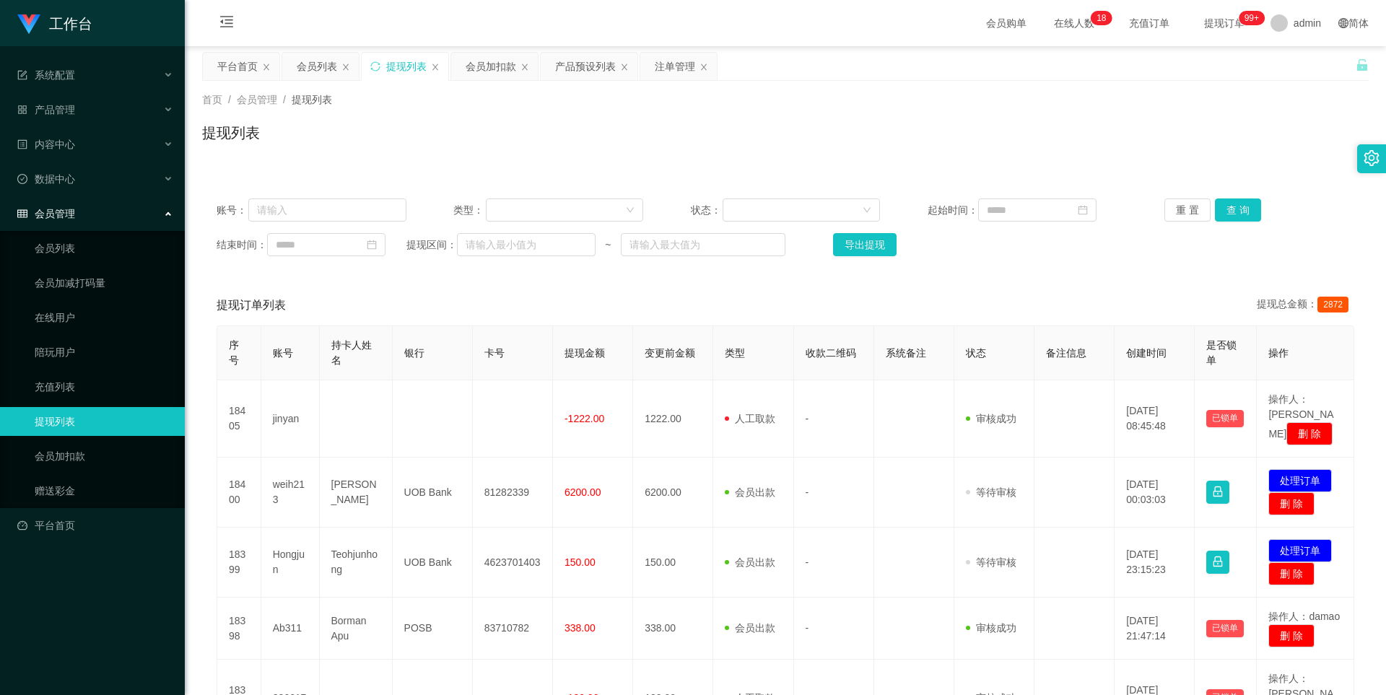
click at [490, 82] on div "首页 / 会员管理 / 提现列表 / 提现列表" at bounding box center [785, 124] width 1201 height 86
click at [490, 65] on div "会员加扣款" at bounding box center [491, 66] width 51 height 27
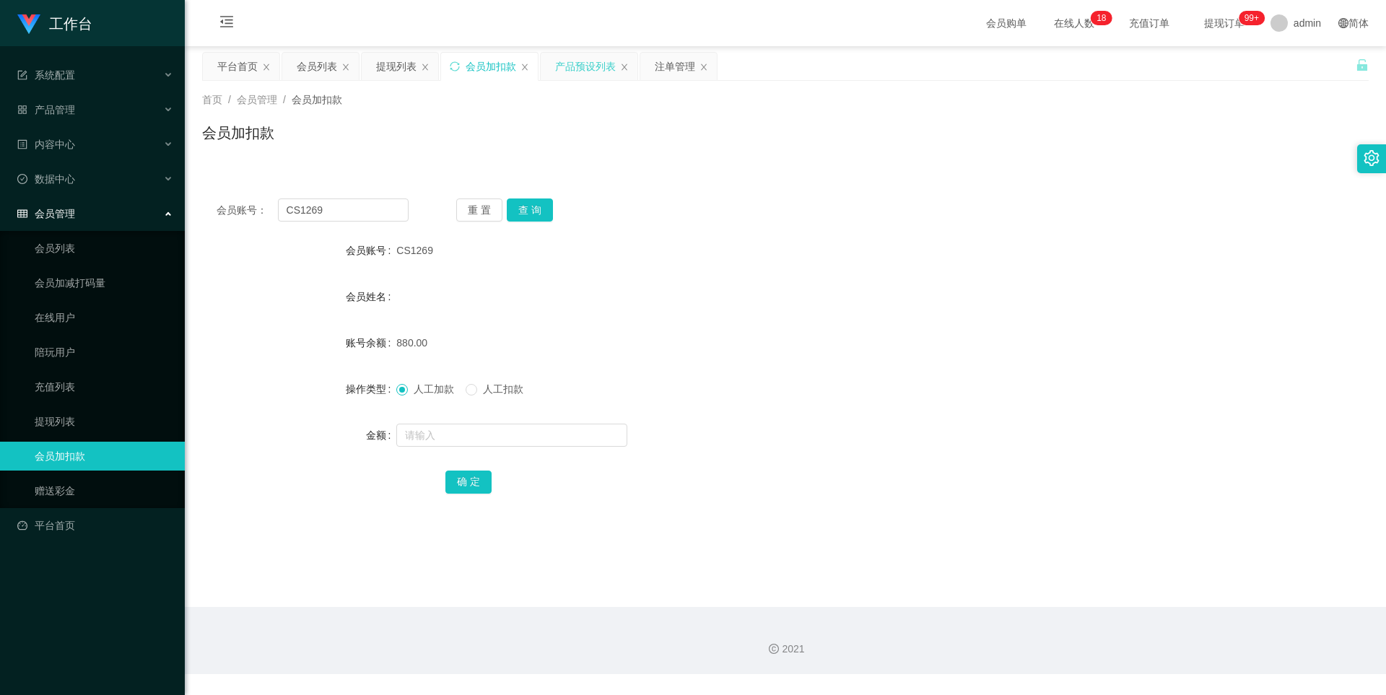
click at [578, 58] on div "产品预设列表" at bounding box center [585, 66] width 61 height 27
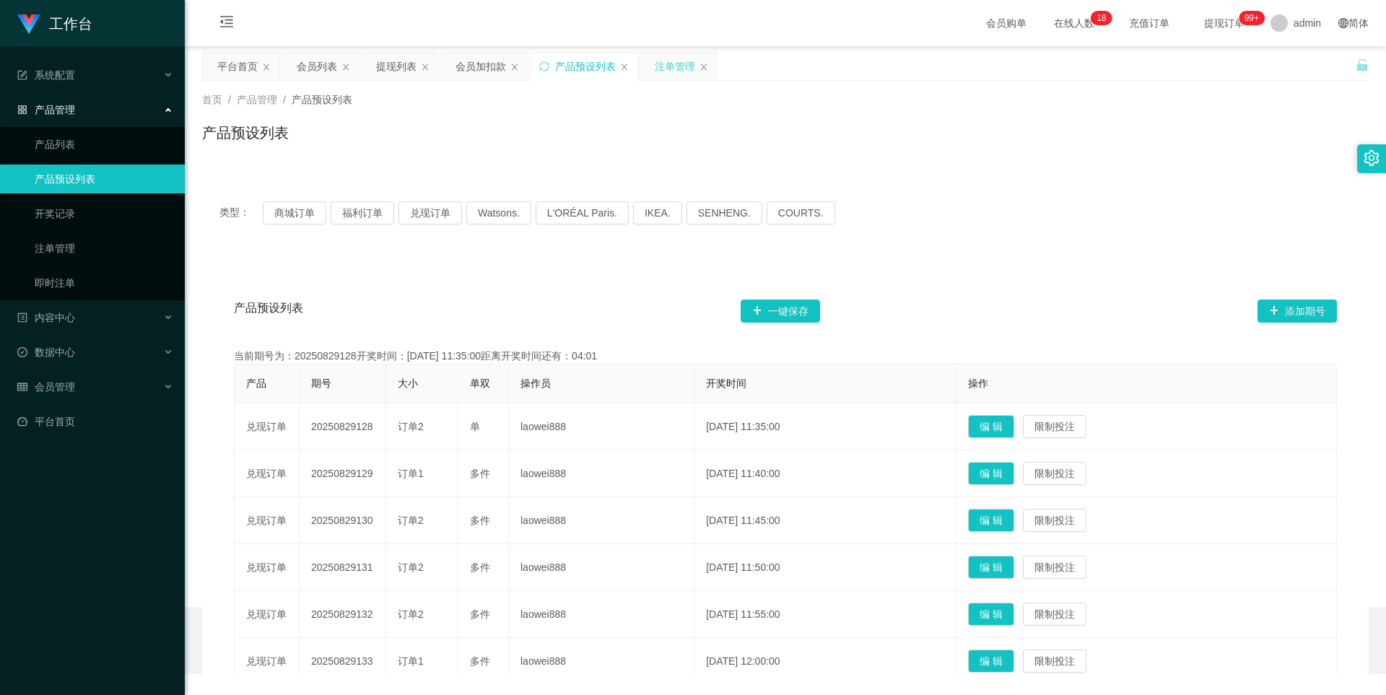
click at [656, 64] on div "注单管理" at bounding box center [675, 66] width 40 height 27
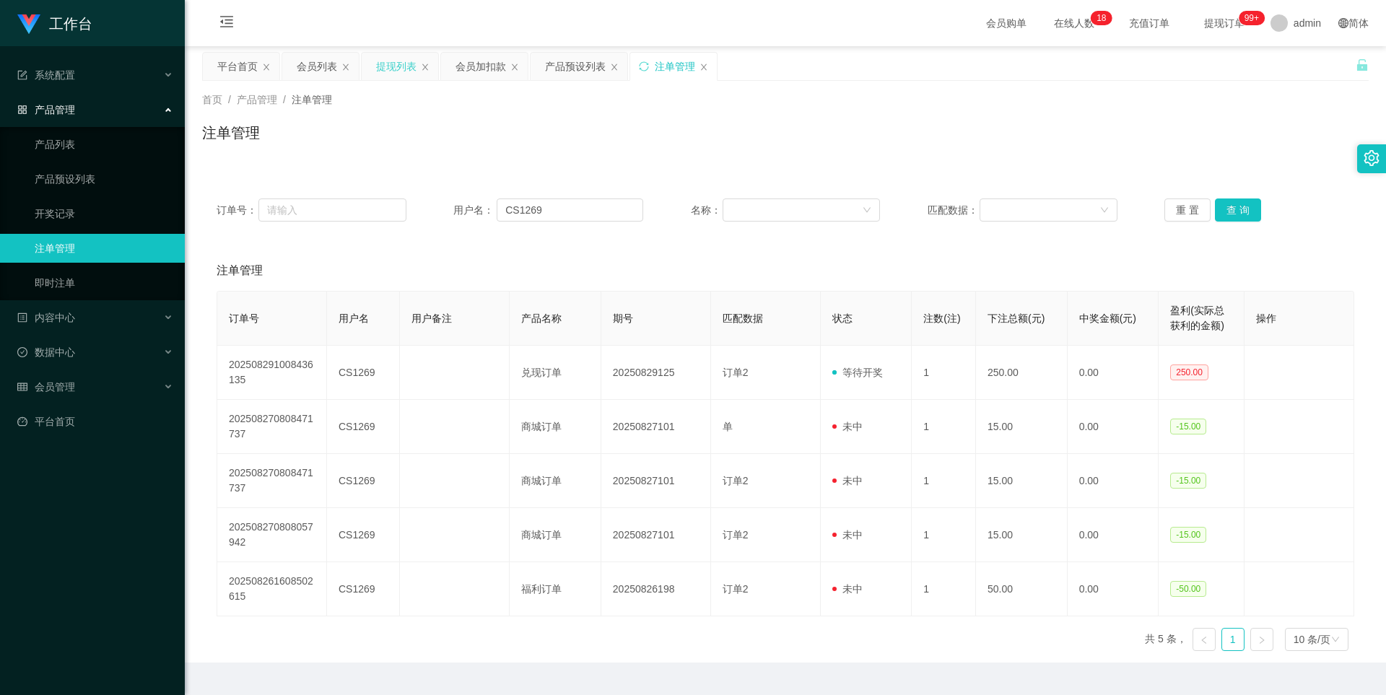
click at [396, 71] on div "提现列表" at bounding box center [396, 66] width 40 height 27
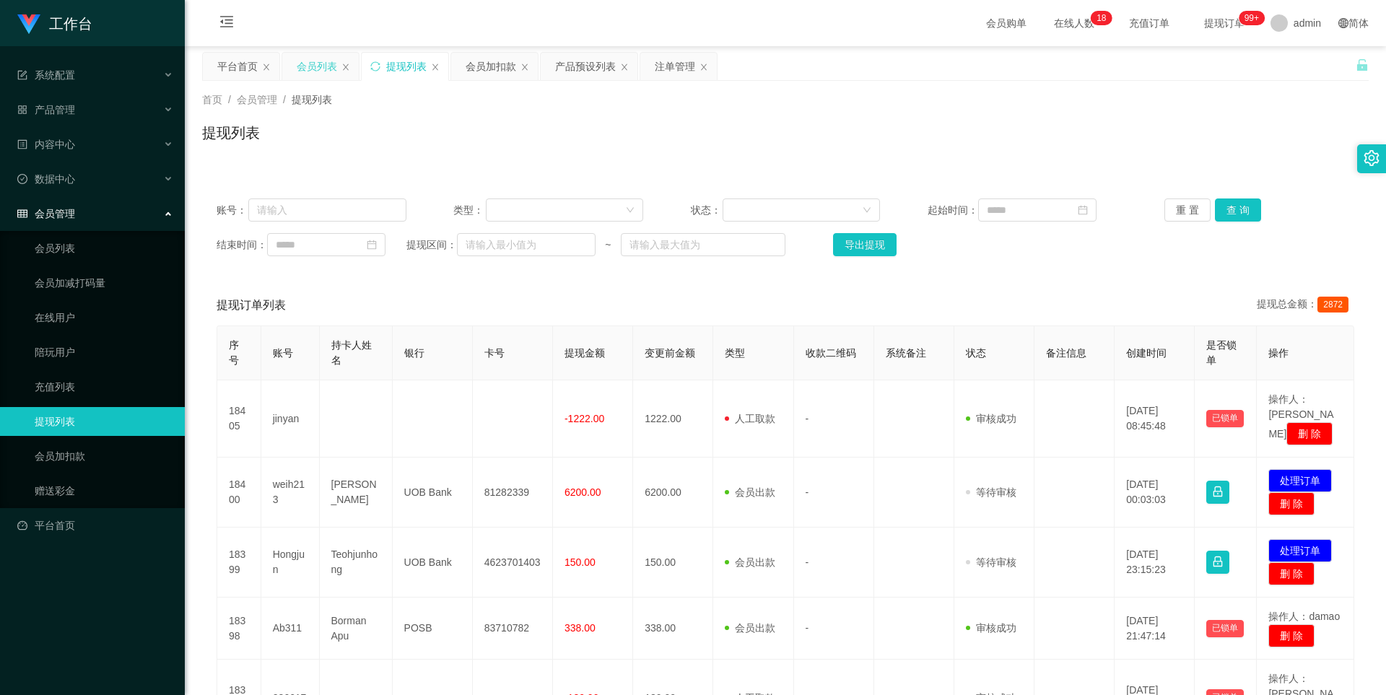
click at [312, 73] on div "会员列表" at bounding box center [317, 66] width 40 height 27
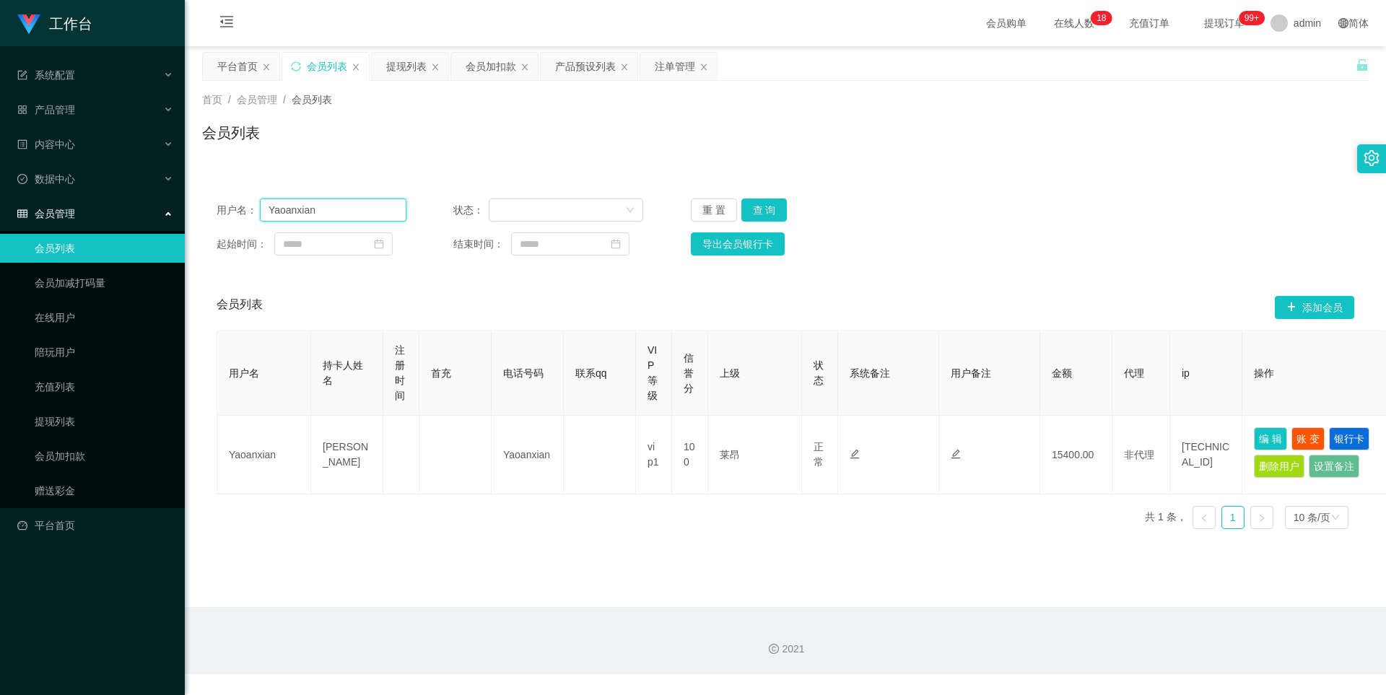
click at [338, 213] on input "Yaoanxian" at bounding box center [333, 210] width 147 height 23
drag, startPoint x: 399, startPoint y: 70, endPoint x: 412, endPoint y: 77, distance: 14.9
click at [399, 70] on div "提现列表" at bounding box center [406, 66] width 40 height 27
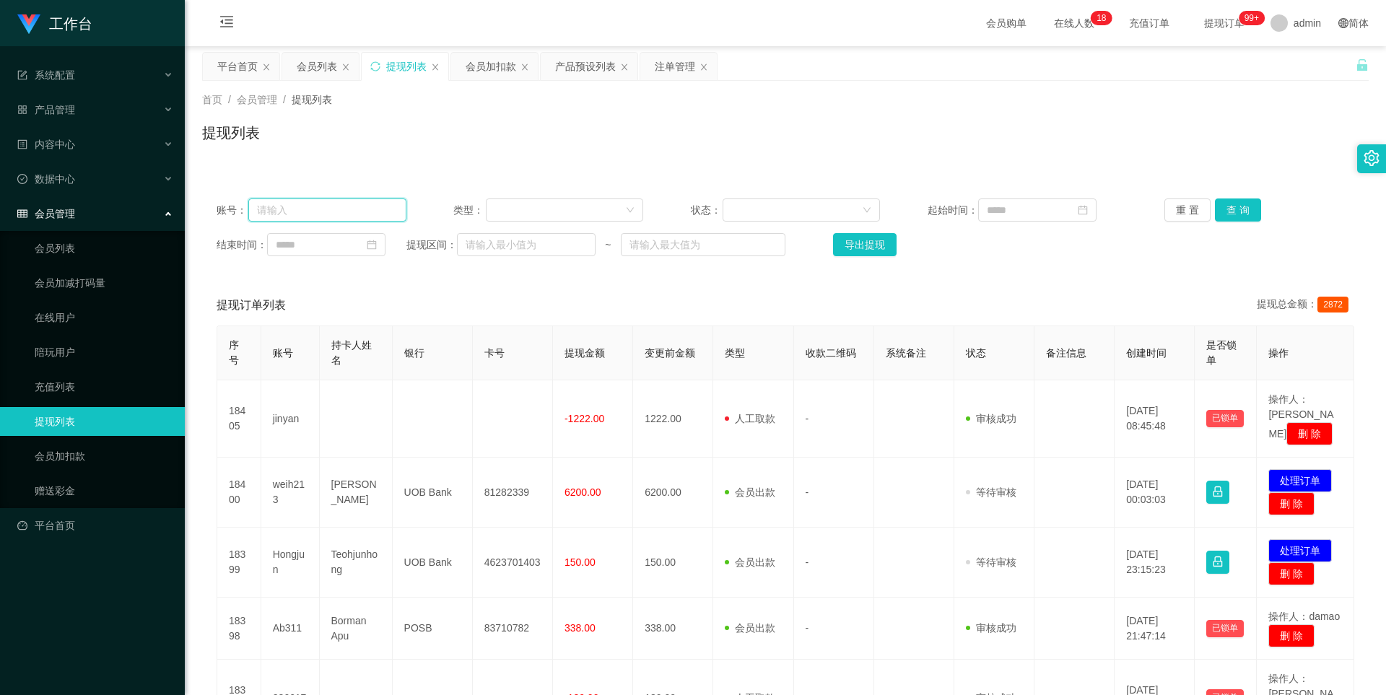
click at [332, 212] on input "text" at bounding box center [327, 210] width 158 height 23
paste input "Yaoanxian"
type input "Yaoanxian"
click at [1232, 206] on button "查 询" at bounding box center [1238, 210] width 46 height 23
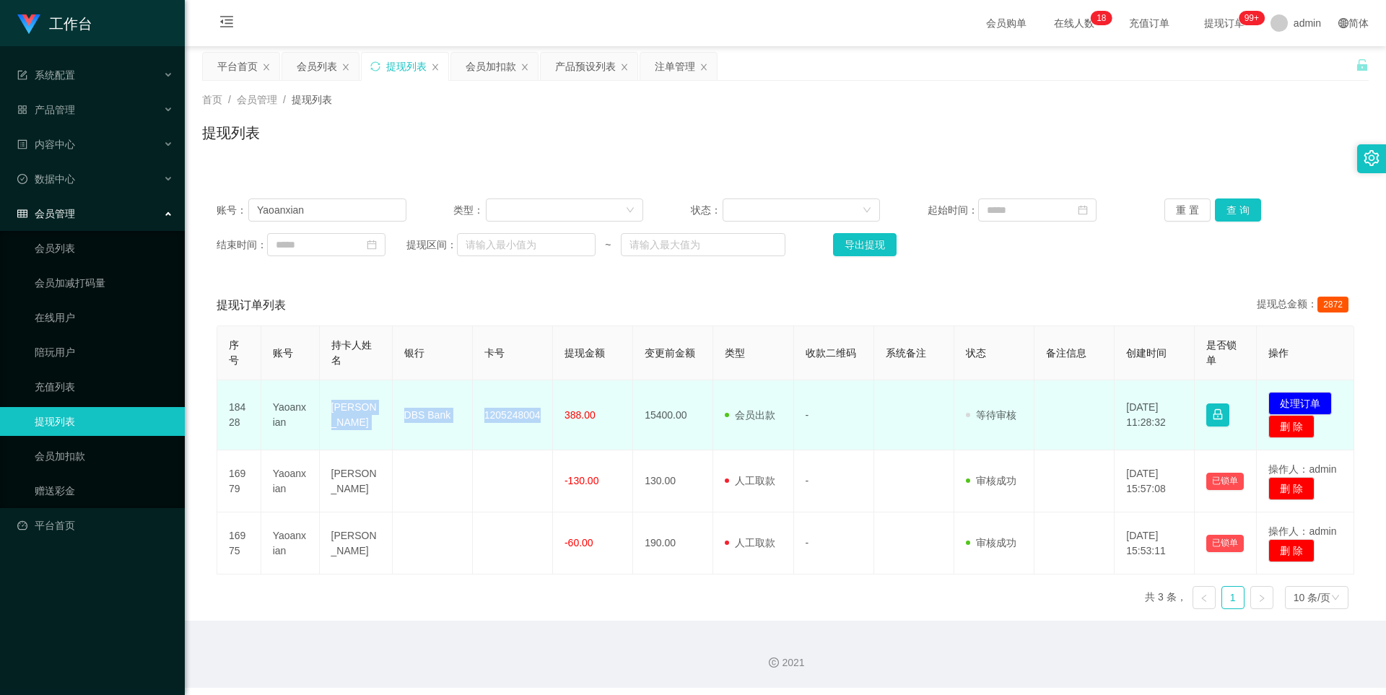
drag, startPoint x: 327, startPoint y: 409, endPoint x: 549, endPoint y: 429, distance: 222.5
click at [549, 429] on tr "18428 [PERSON_NAME] anxian DBS Bank 1205248004 388.00 15400.00 会员出款 人工取款 - 审核驳回…" at bounding box center [785, 415] width 1137 height 70
copy tr "[PERSON_NAME] DBS Bank 1205248004"
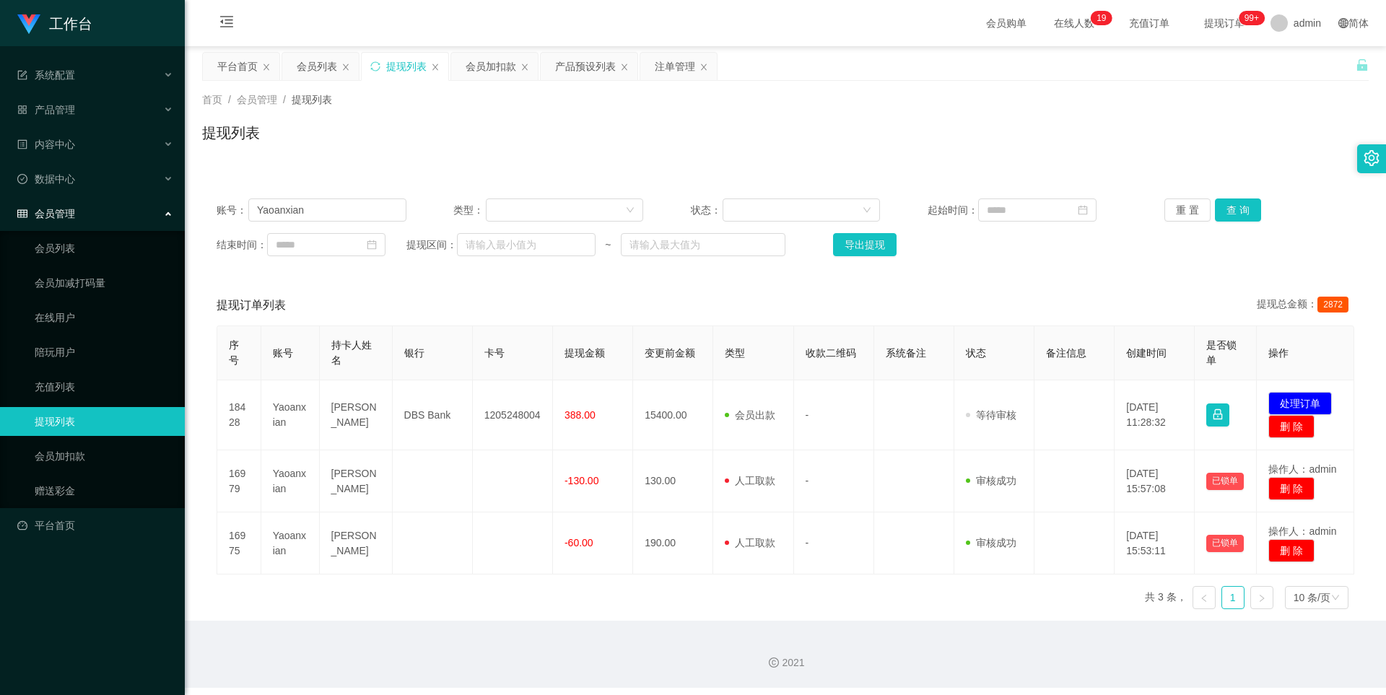
click at [862, 288] on div "提现订单列表 提现总金额： 2872" at bounding box center [786, 305] width 1138 height 40
click at [1230, 208] on button "查 询" at bounding box center [1238, 210] width 46 height 23
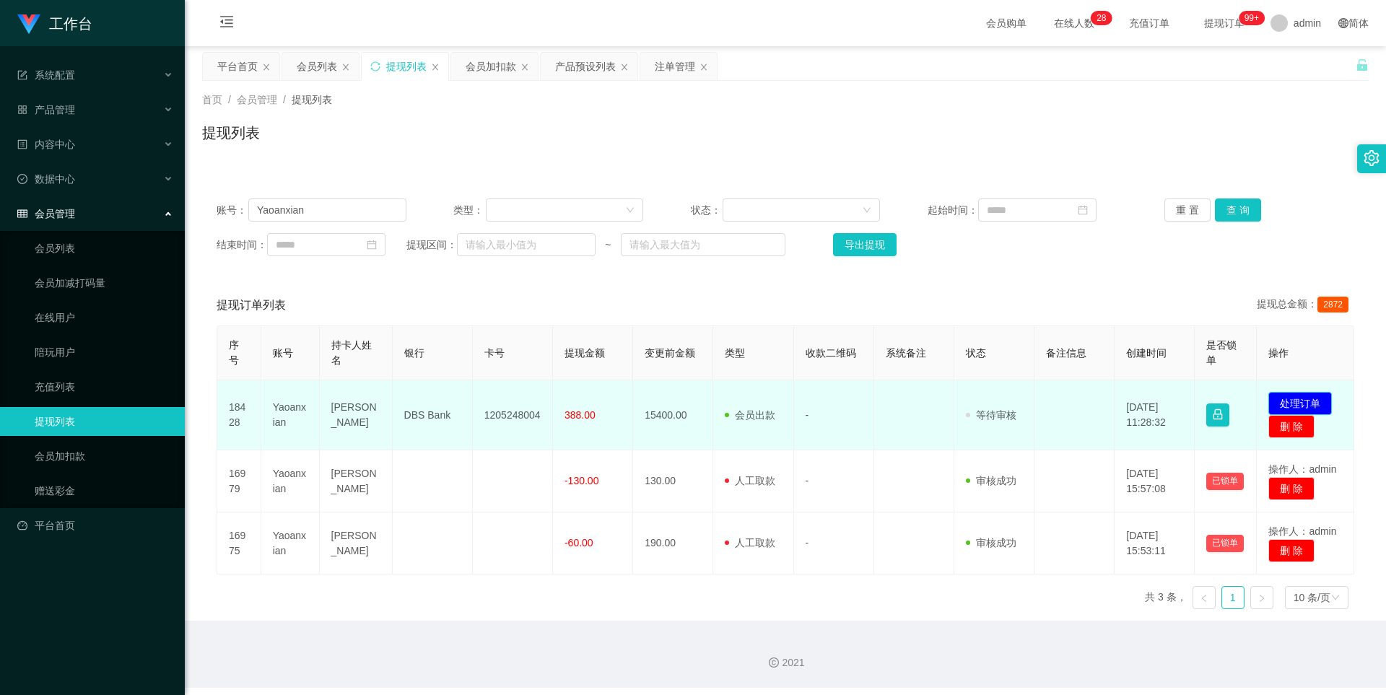
click at [1301, 401] on button "处理订单" at bounding box center [1301, 403] width 64 height 23
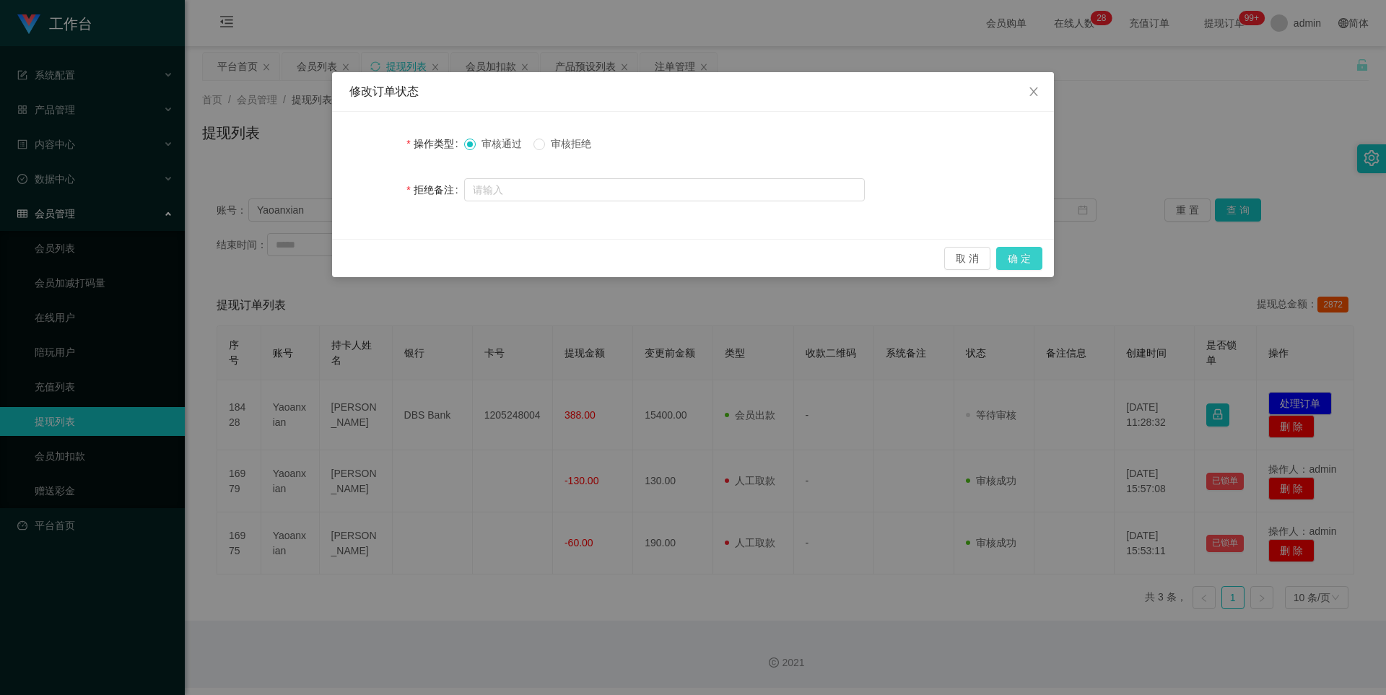
click at [1010, 258] on button "确 定" at bounding box center [1019, 258] width 46 height 23
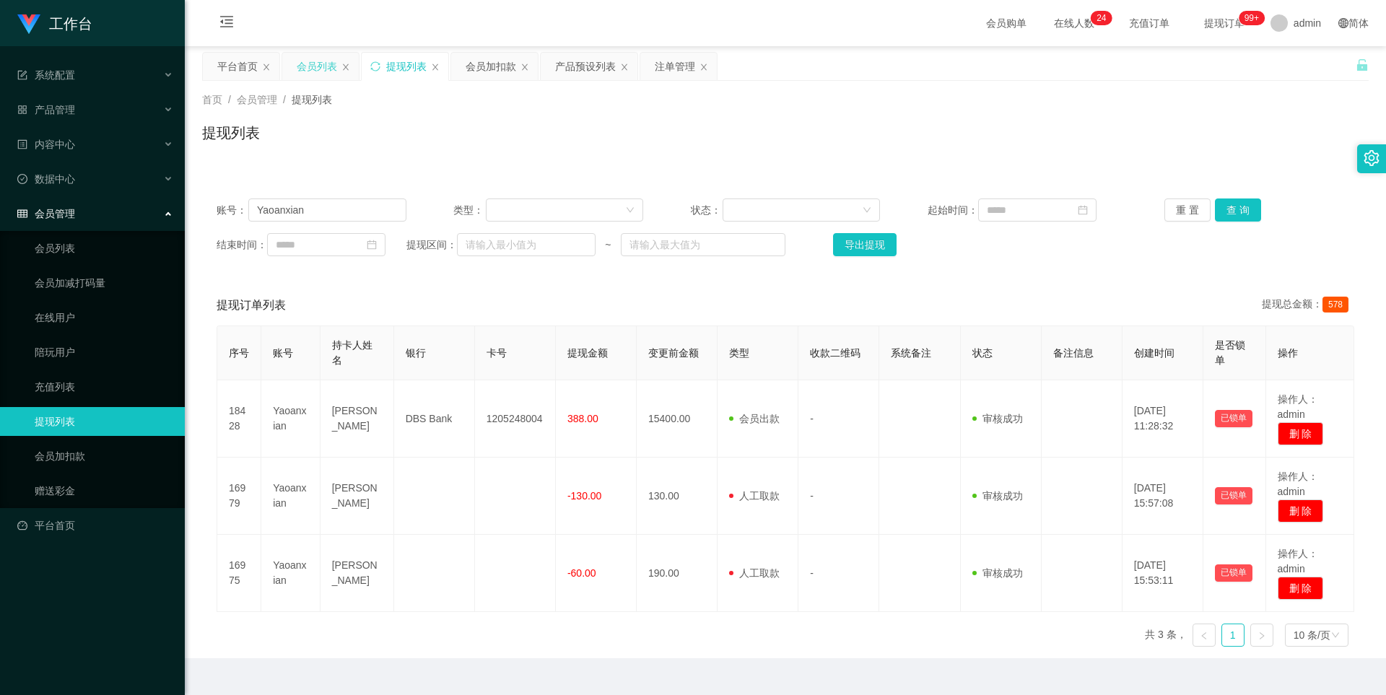
click at [324, 66] on div "会员列表" at bounding box center [317, 66] width 40 height 27
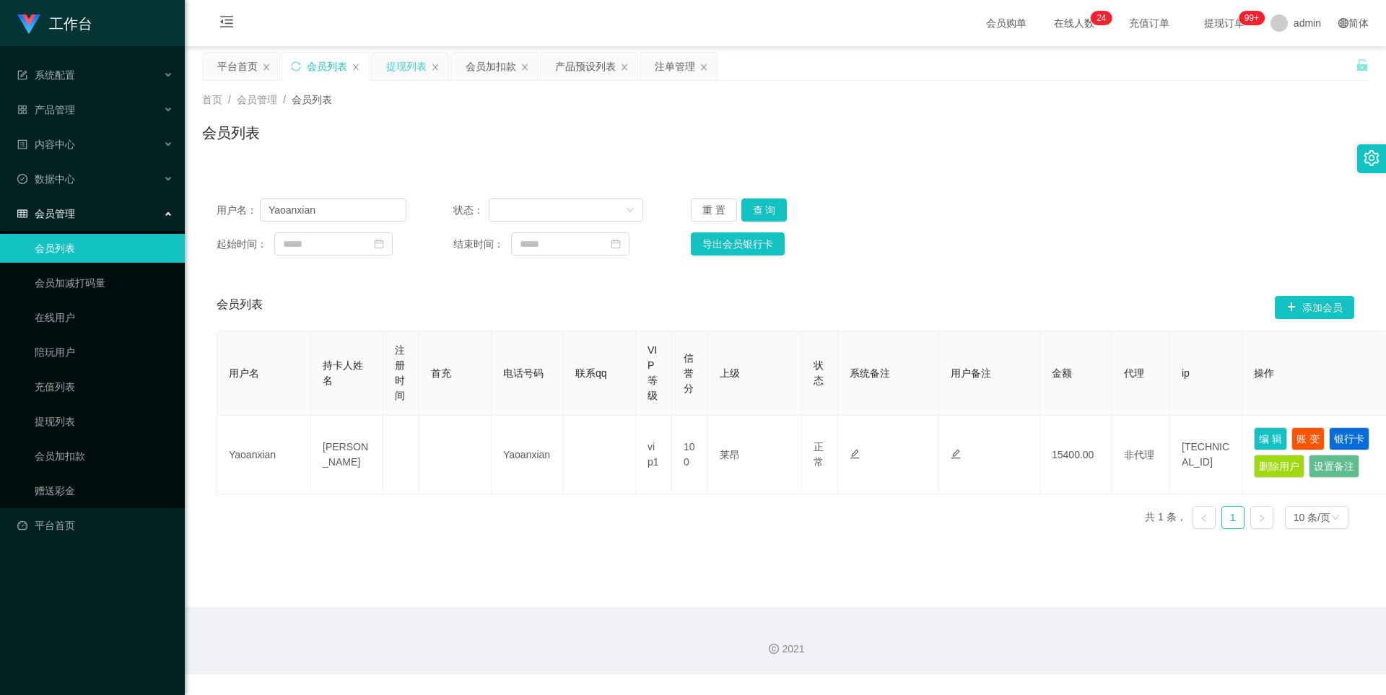
click at [409, 69] on div "提现列表" at bounding box center [406, 66] width 40 height 27
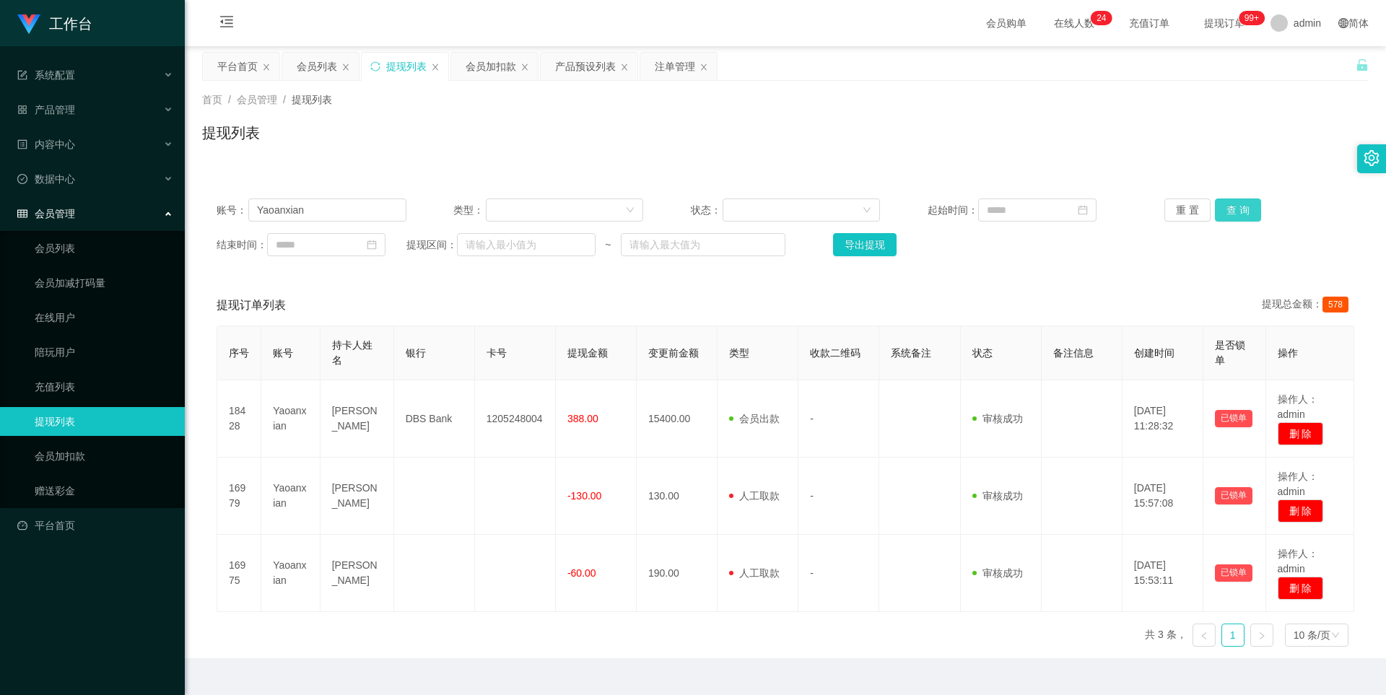
click at [1245, 209] on button "查 询" at bounding box center [1238, 210] width 46 height 23
click at [1230, 216] on button "查 询" at bounding box center [1238, 210] width 46 height 23
click at [1222, 205] on button "查 询" at bounding box center [1238, 210] width 46 height 23
click at [1222, 206] on button "查 询" at bounding box center [1238, 210] width 46 height 23
click at [1222, 209] on button "查 询" at bounding box center [1246, 210] width 62 height 23
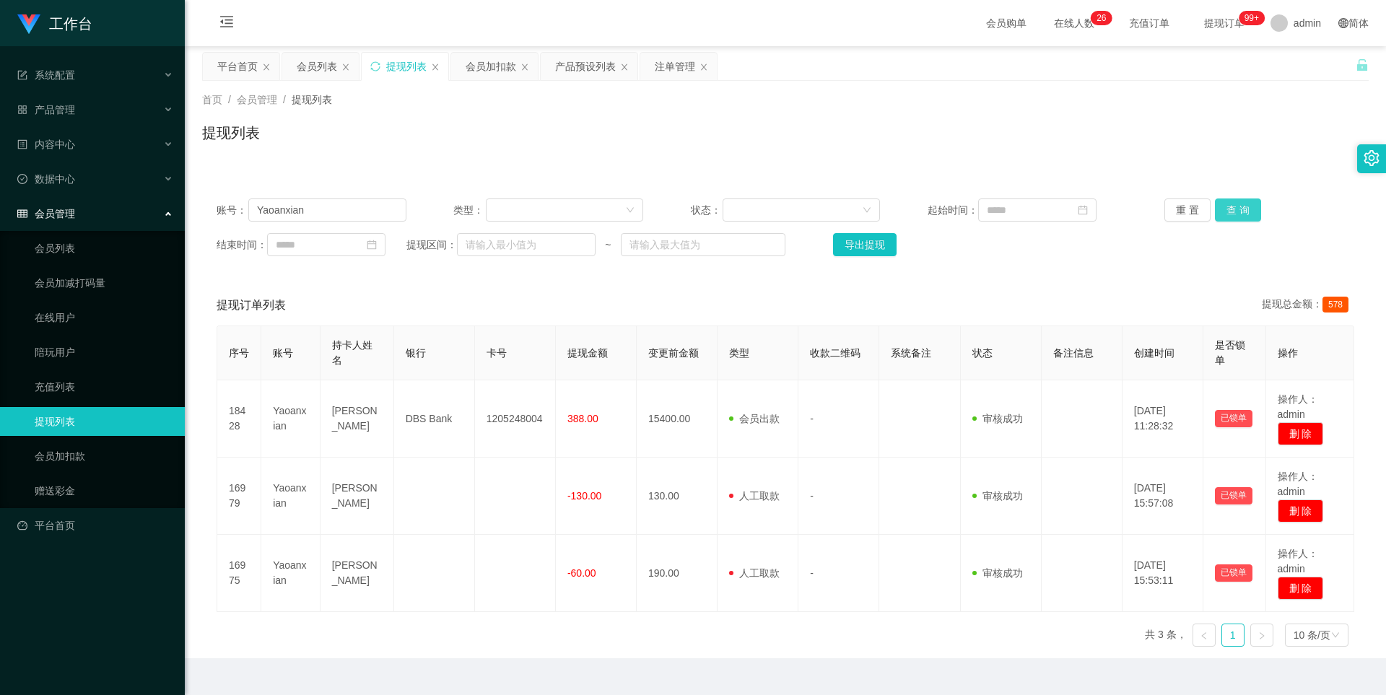
click at [1227, 215] on button "查 询" at bounding box center [1238, 210] width 46 height 23
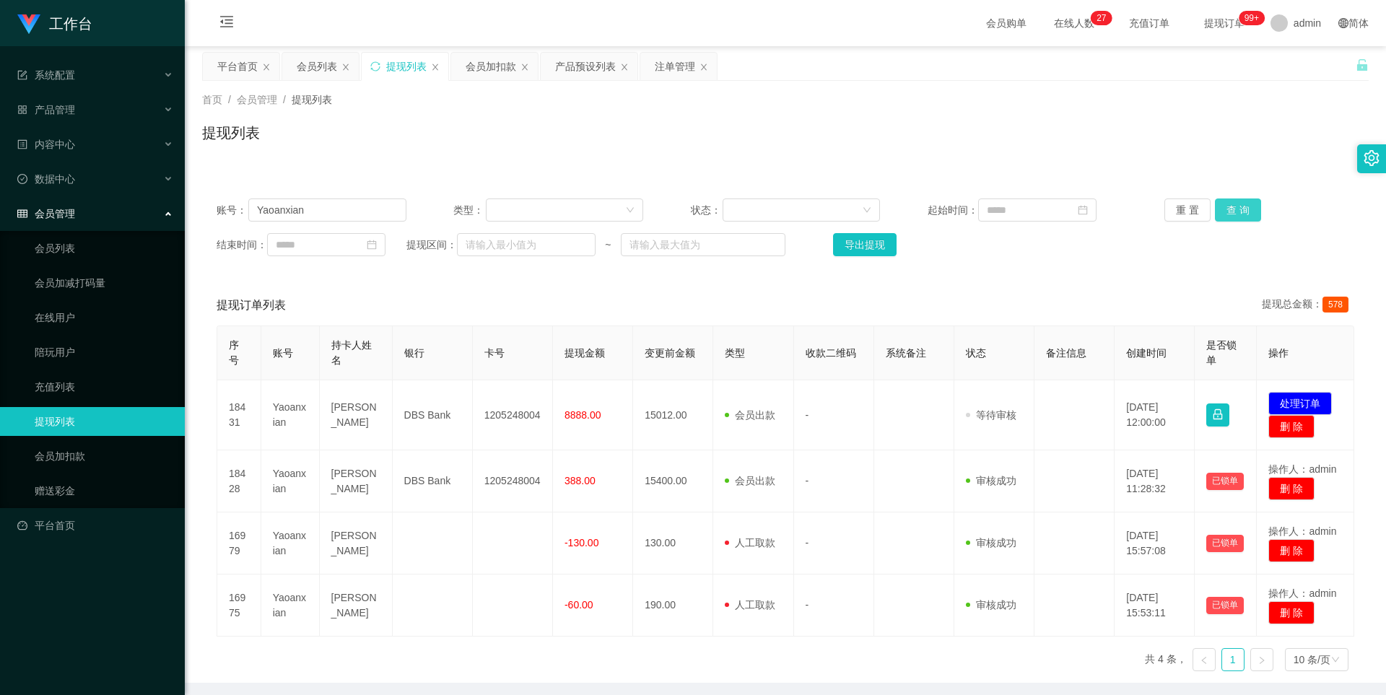
click at [1224, 210] on button "查 询" at bounding box center [1238, 210] width 46 height 23
click at [1216, 209] on button "查 询" at bounding box center [1238, 210] width 46 height 23
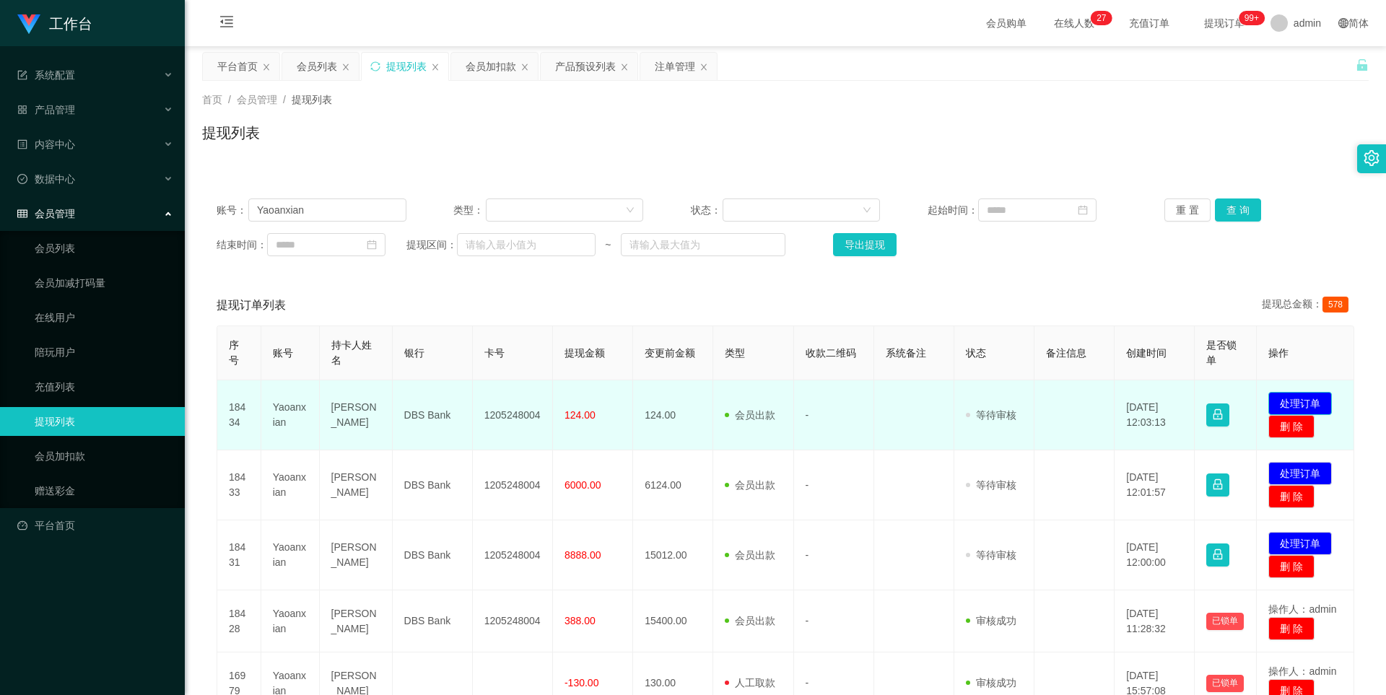
click at [1296, 404] on button "处理订单" at bounding box center [1301, 403] width 64 height 23
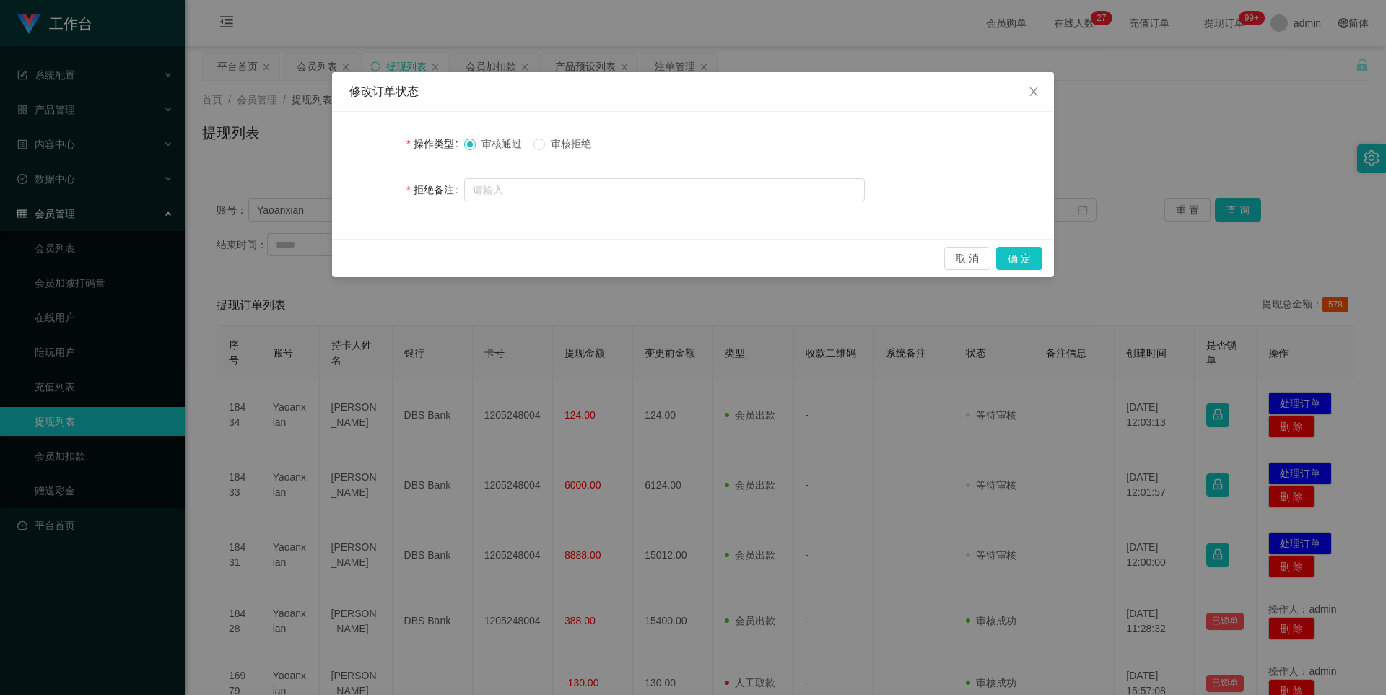
click at [575, 147] on span "审核拒绝" at bounding box center [571, 144] width 52 height 12
click at [584, 180] on input "text" at bounding box center [664, 189] width 401 height 23
paste input "尊敬的用户：由于你本次提款操作失误，扣除信誉分22分，工作台提现功能冻结，需要激活对冲账号解除提现限制，请在24小时内完成激活流程，避免资金永久冻结，本次激活…"
type input "尊敬的用户：由于你本次提款操作失误，扣除信誉分22分，工作台提现功能冻结，需要激活对冲账号解除提现限制，请在24小时内完成激活流程，避免资金永久冻结，本次激活…"
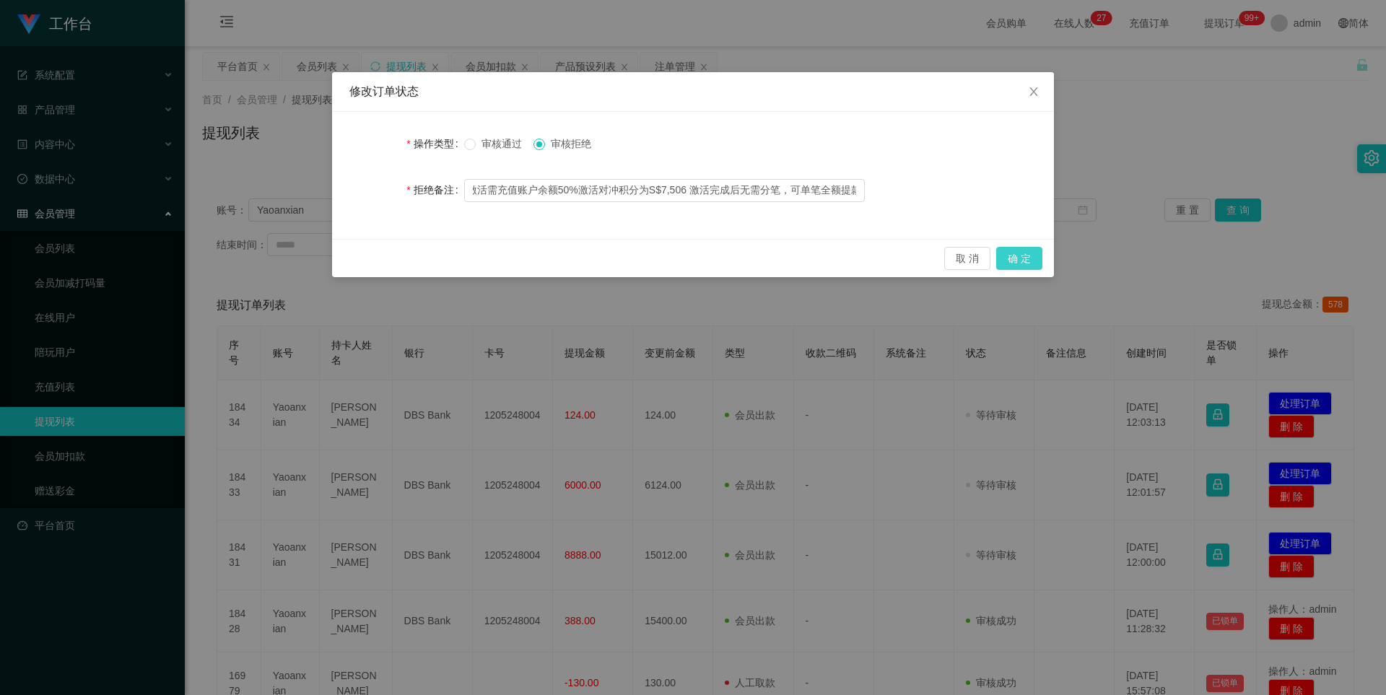
click at [1017, 263] on button "确 定" at bounding box center [1019, 258] width 46 height 23
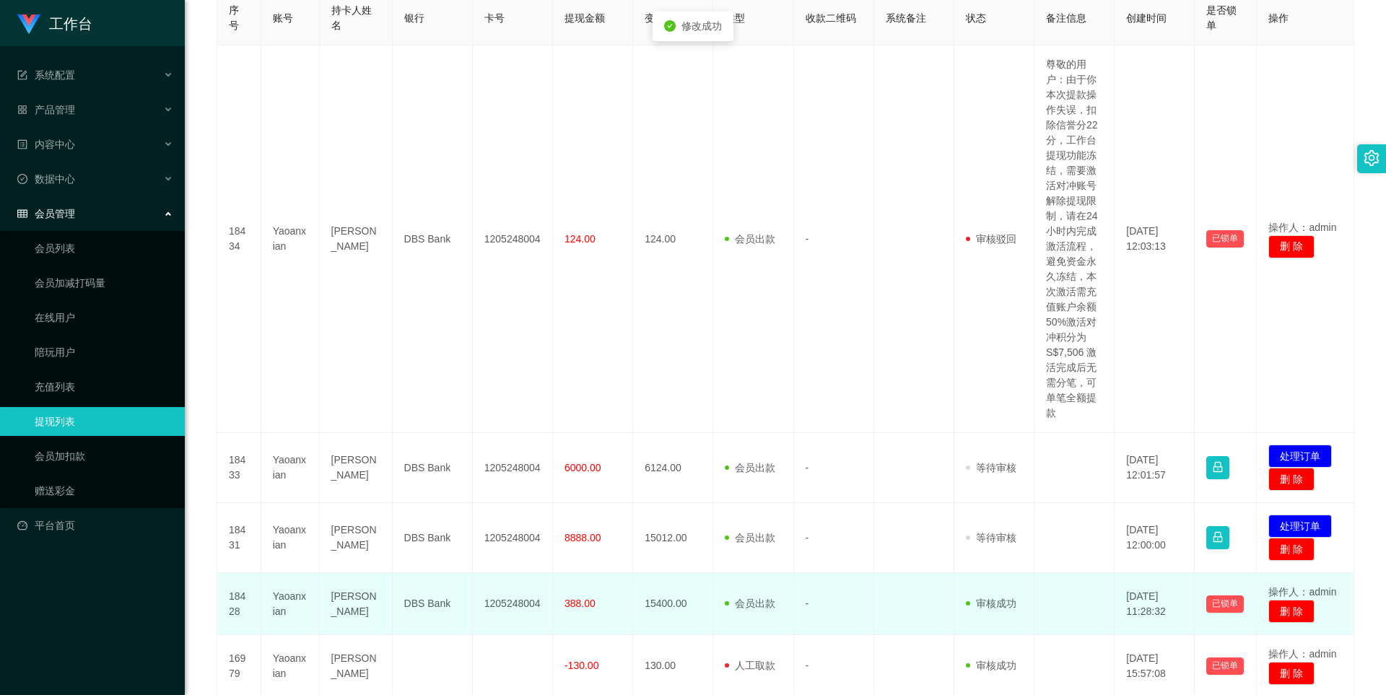
scroll to position [505, 0]
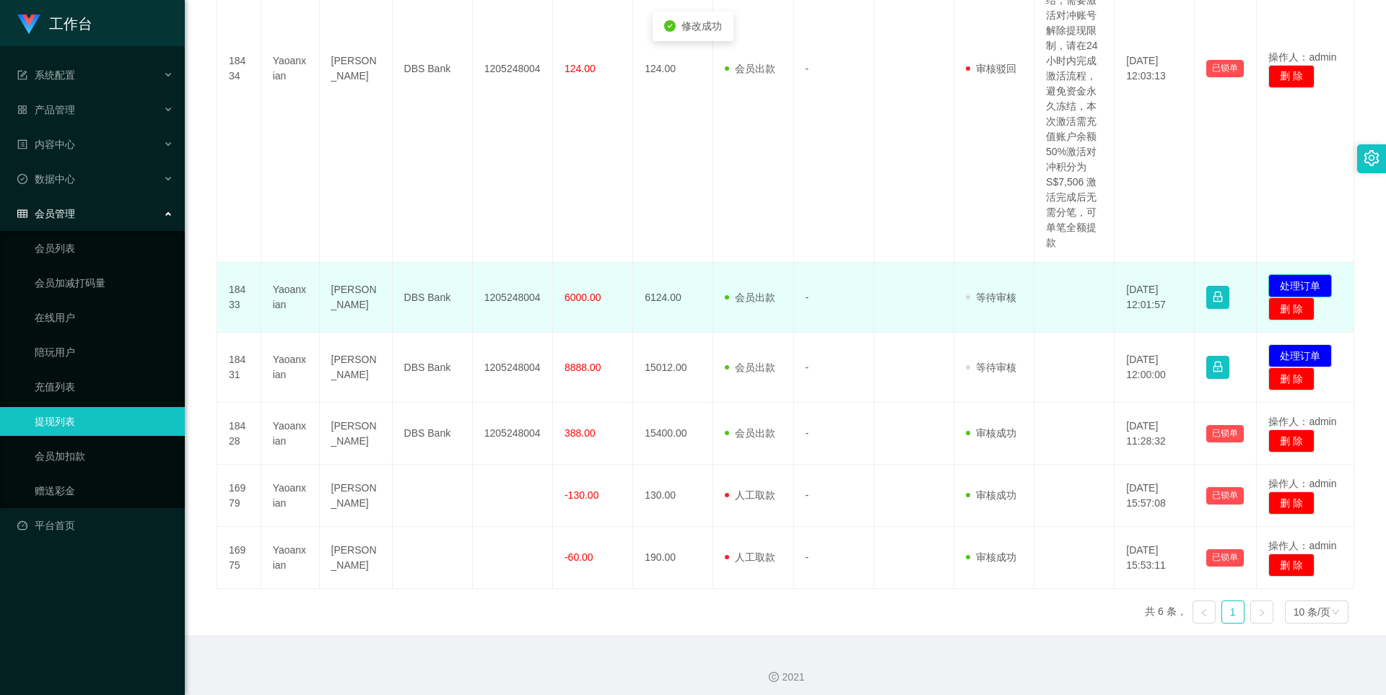
click at [1289, 284] on button "处理订单" at bounding box center [1301, 285] width 64 height 23
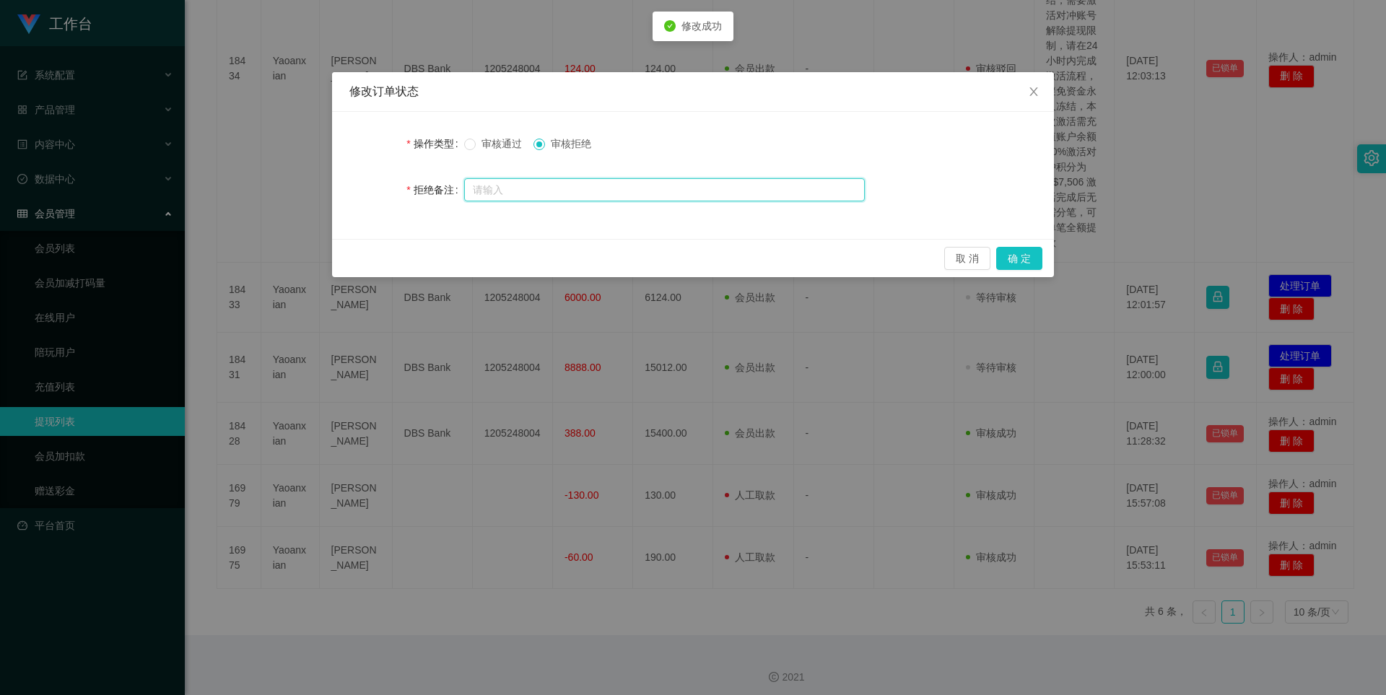
click at [544, 186] on input "text" at bounding box center [664, 189] width 401 height 23
paste input "尊敬的用户：由于你本次提款操作失误，扣除信誉分22分，工作台提现功能冻结，需要激活对冲账号解除提现限制，请在24小时内完成激活流程，避免资金永久冻结，本次激活…"
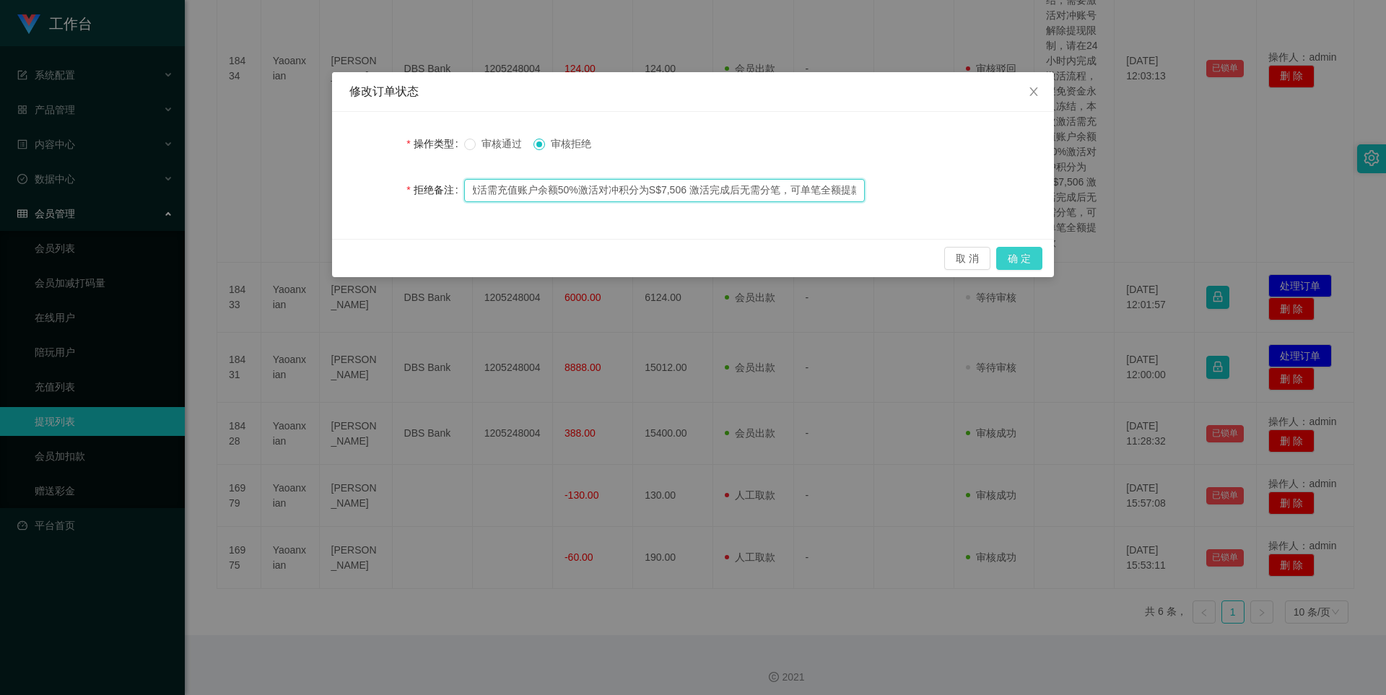
type input "尊敬的用户：由于你本次提款操作失误，扣除信誉分22分，工作台提现功能冻结，需要激活对冲账号解除提现限制，请在24小时内完成激活流程，避免资金永久冻结，本次激活…"
click at [1022, 263] on button "确 定" at bounding box center [1019, 258] width 46 height 23
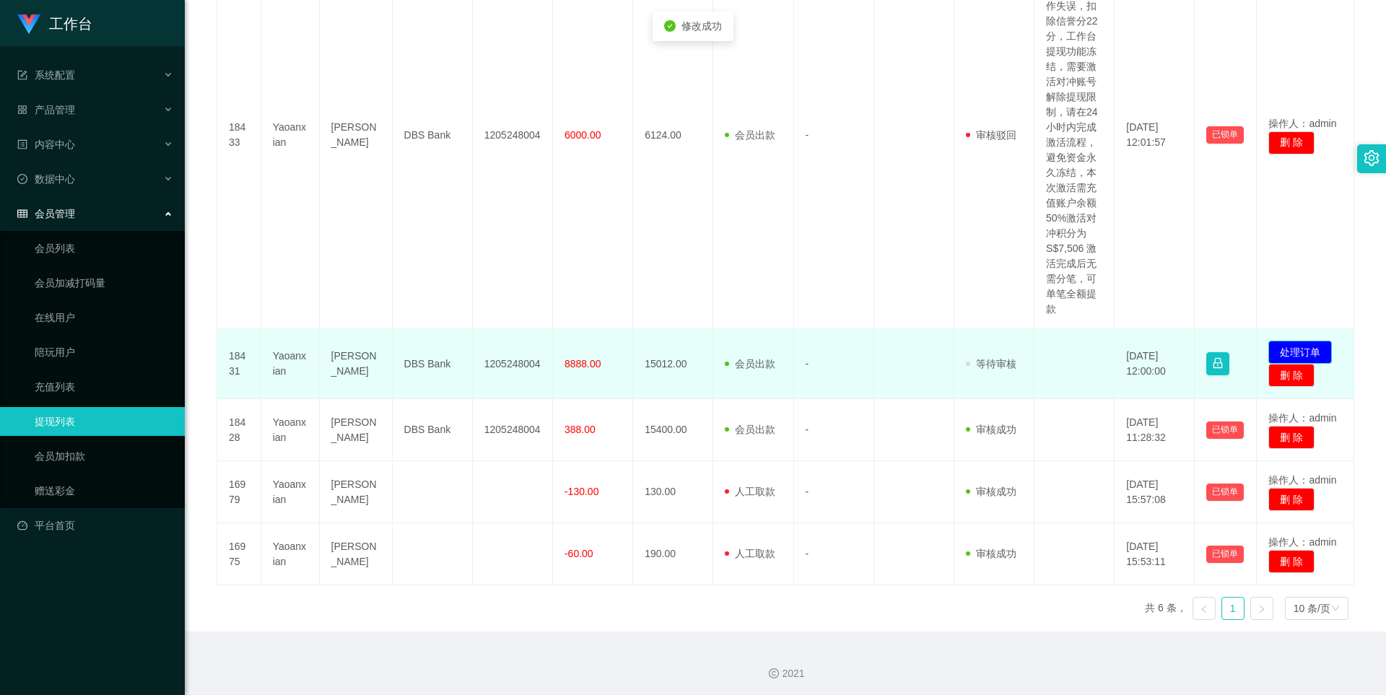
scroll to position [830, 0]
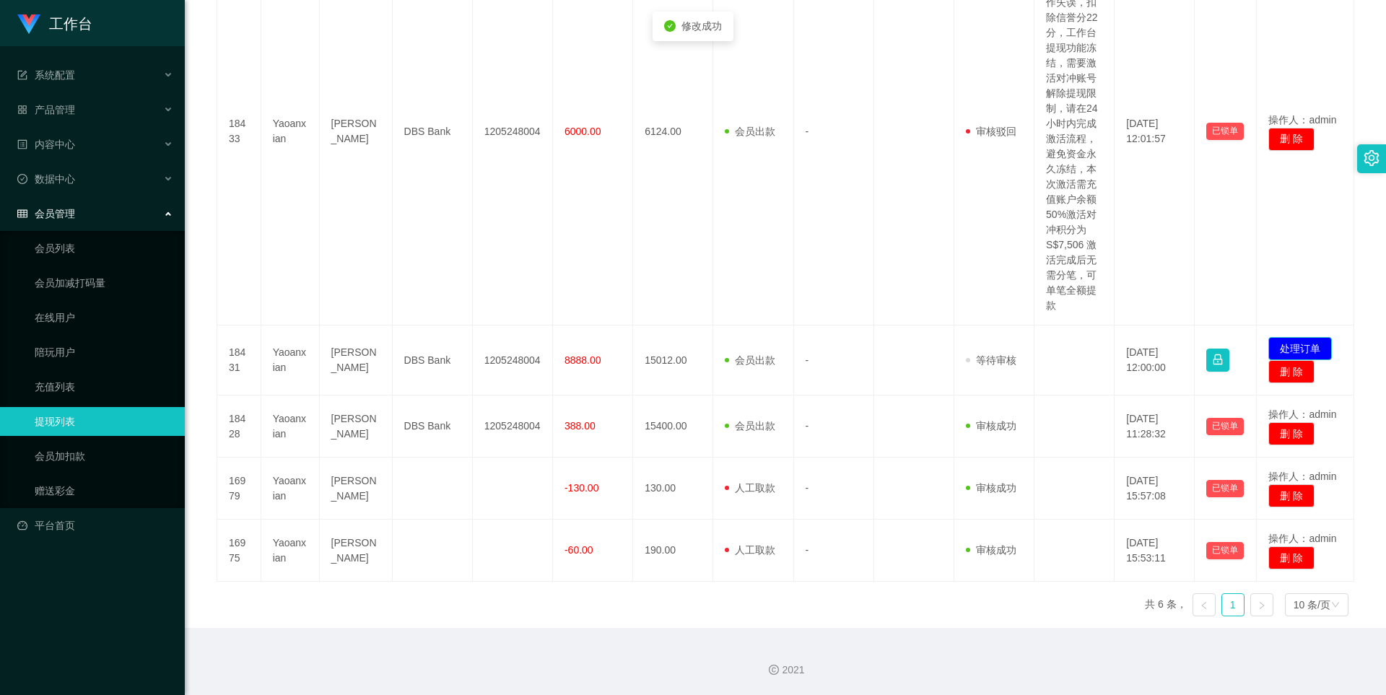
click at [1289, 345] on button "处理订单" at bounding box center [1301, 348] width 64 height 23
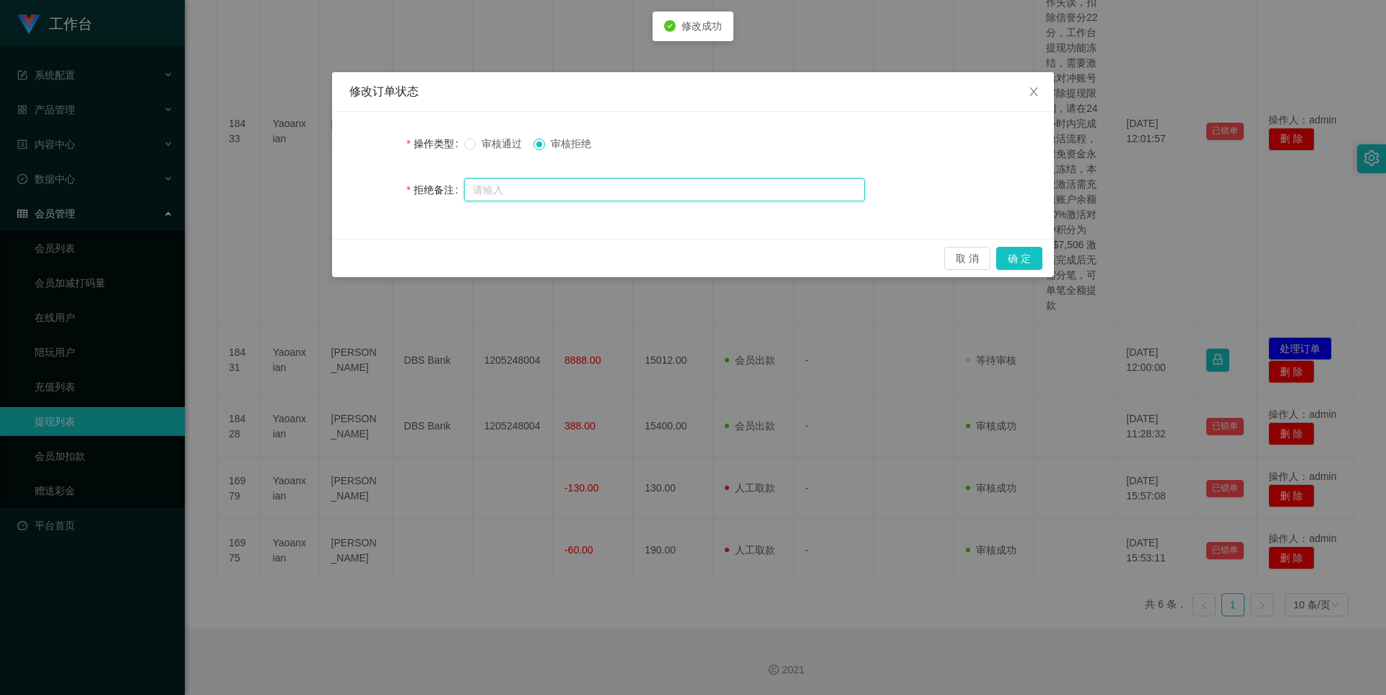
click at [546, 192] on input "text" at bounding box center [664, 189] width 401 height 23
paste input "尊敬的用户：由于你本次提款操作失误，扣除信誉分22分，工作台提现功能冻结，需要激活对冲账号解除提现限制，请在24小时内完成激活流程，避免资金永久冻结，本次激活…"
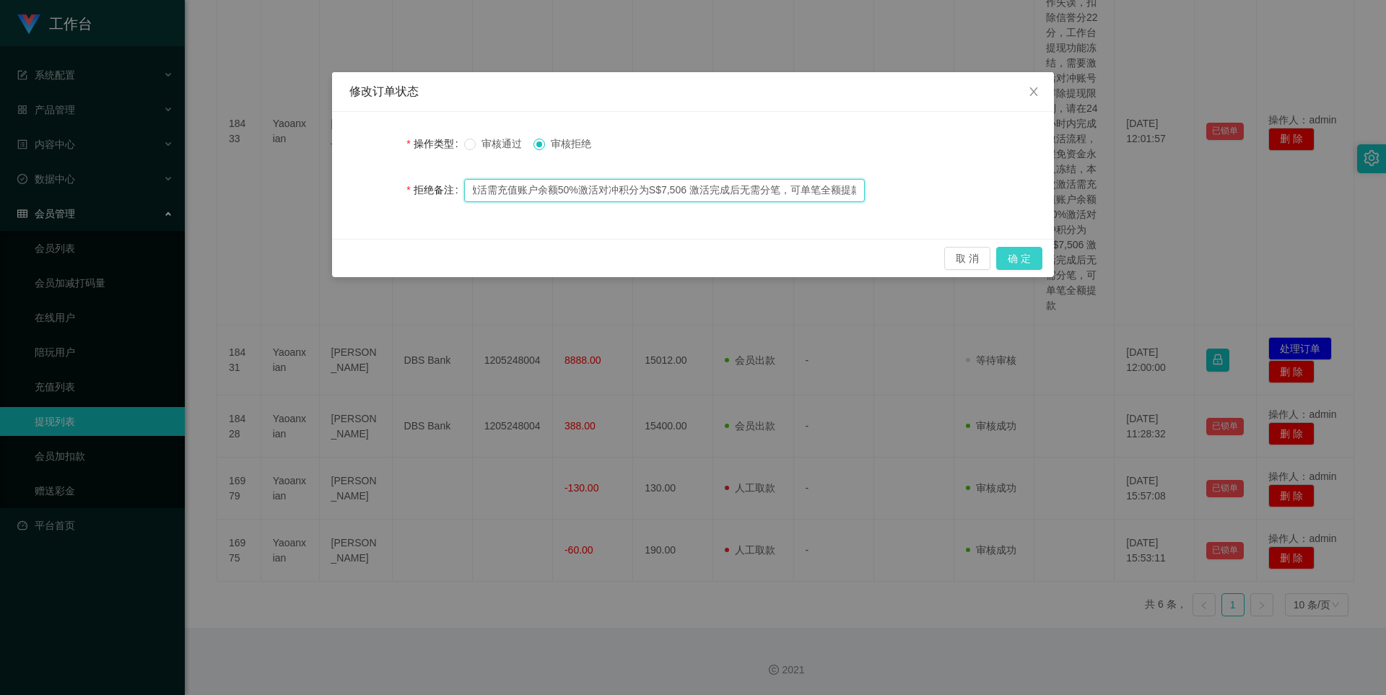
type input "尊敬的用户：由于你本次提款操作失误，扣除信誉分22分，工作台提现功能冻结，需要激活对冲账号解除提现限制，请在24小时内完成激活流程，避免资金永久冻结，本次激活…"
click at [1027, 263] on button "确 定" at bounding box center [1019, 258] width 46 height 23
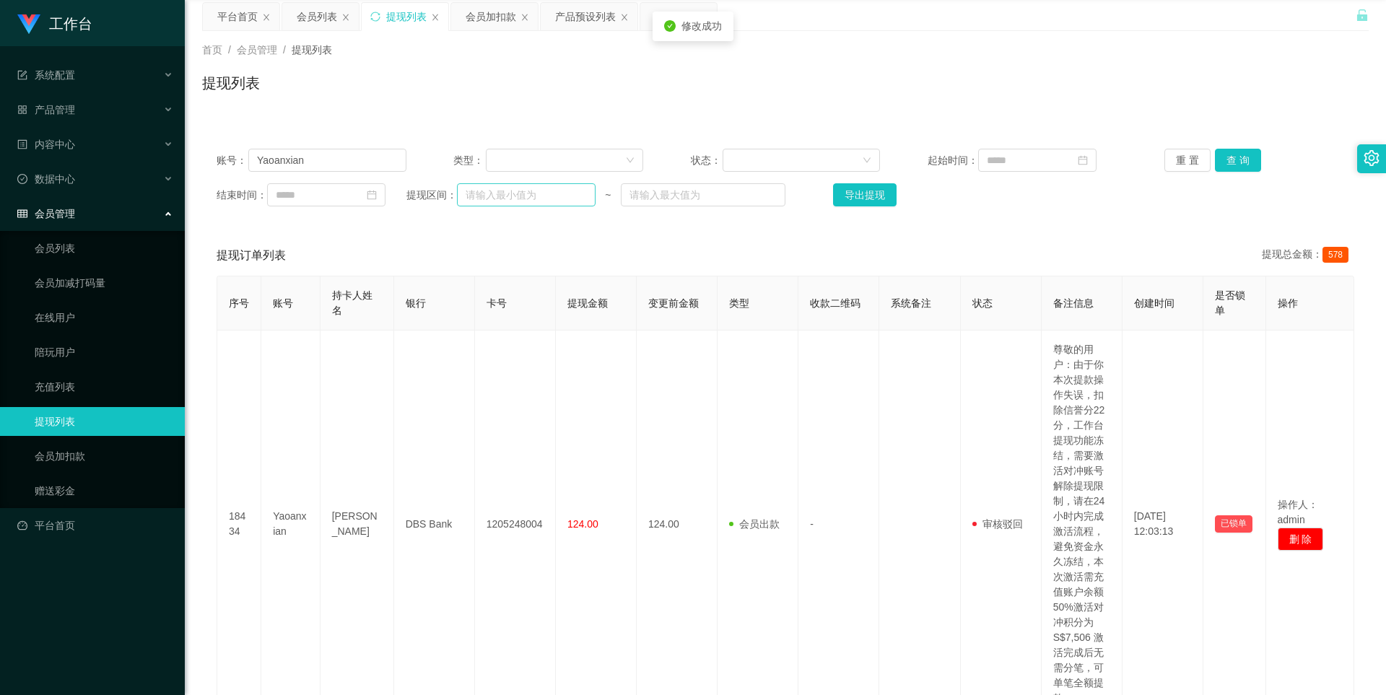
scroll to position [0, 0]
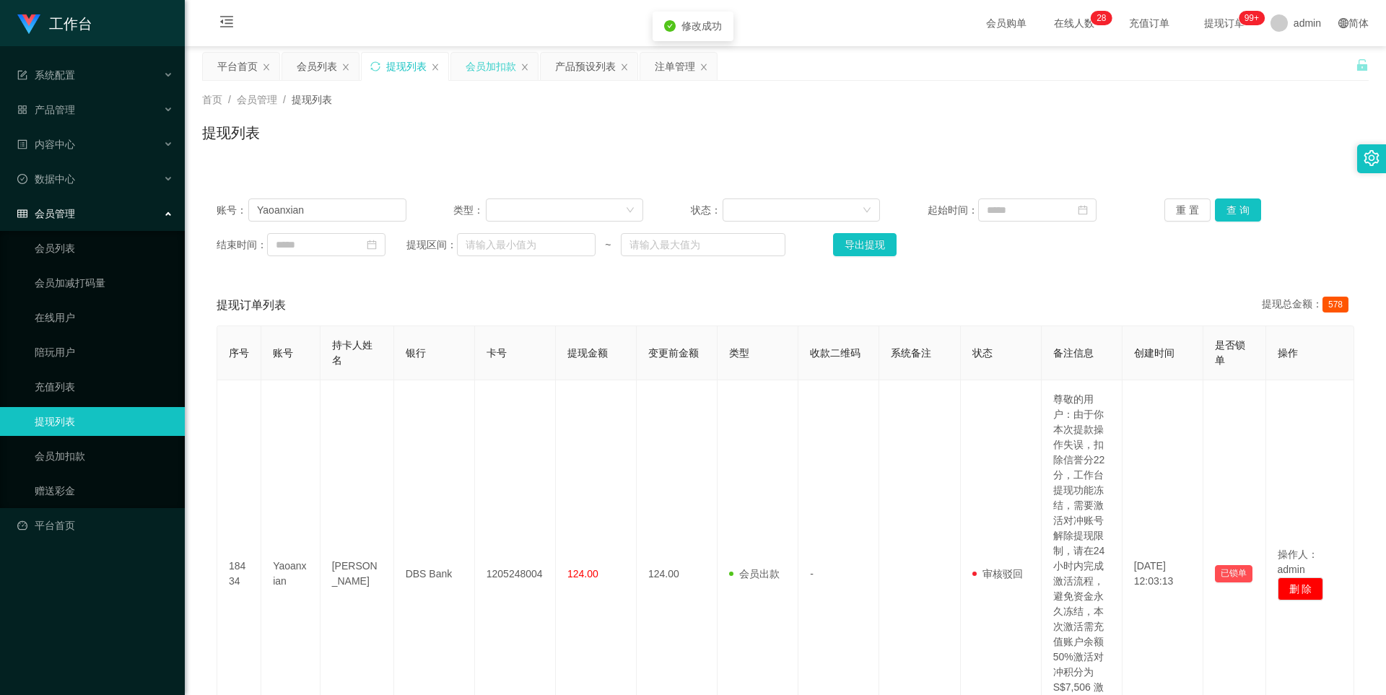
click at [490, 73] on div "会员加扣款" at bounding box center [491, 66] width 51 height 27
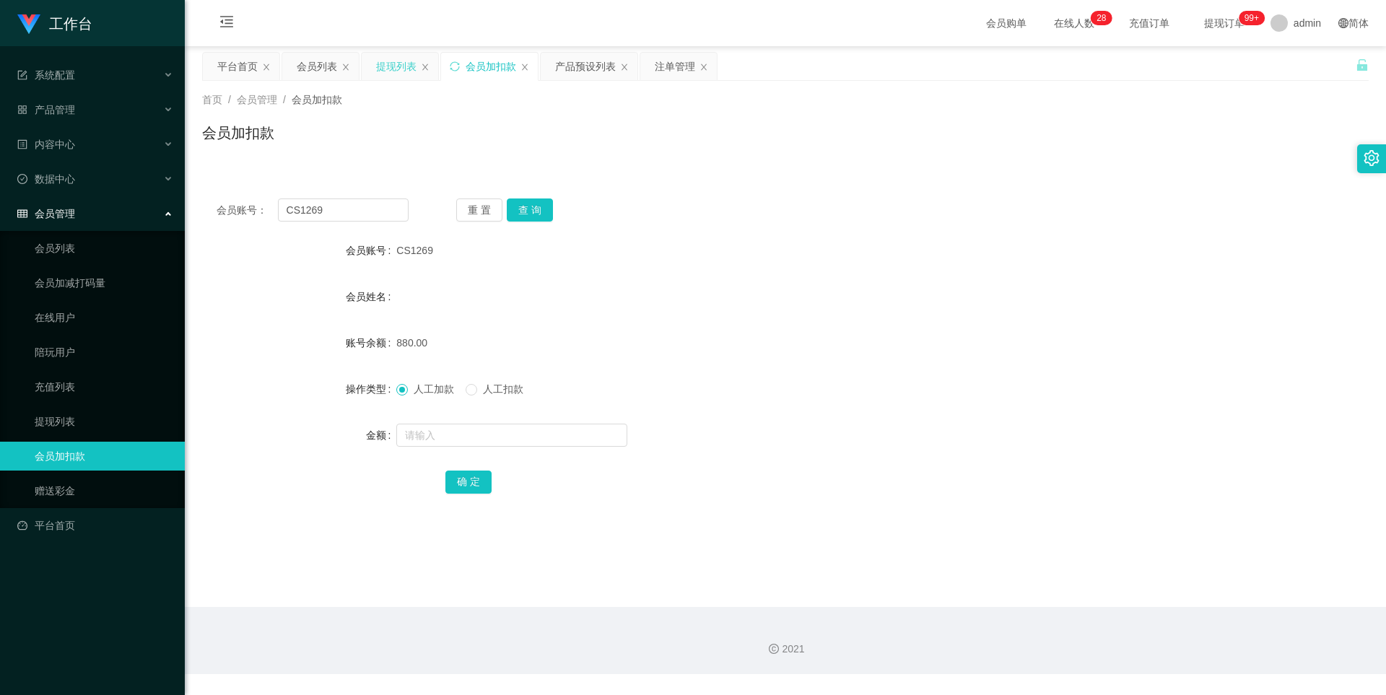
click at [400, 72] on div "提现列表" at bounding box center [396, 66] width 40 height 27
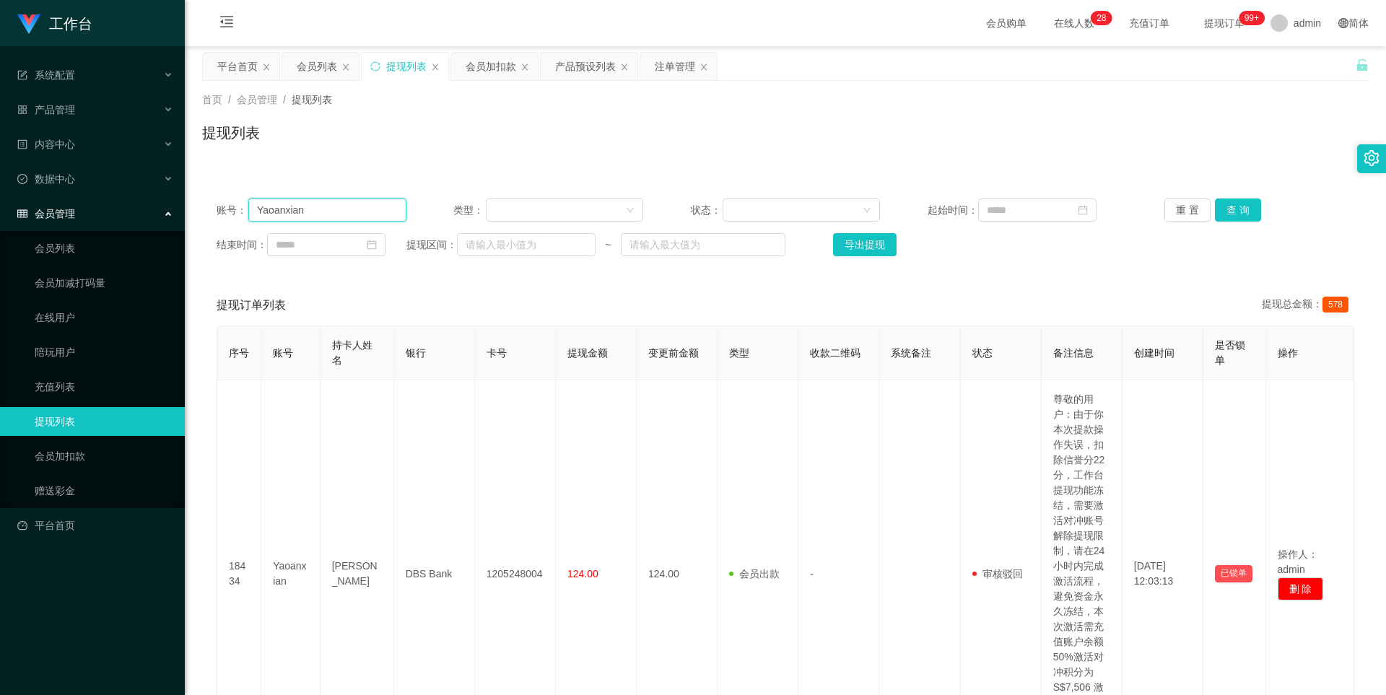
click at [323, 208] on input "Yaoanxian" at bounding box center [327, 210] width 158 height 23
click at [482, 69] on div "会员加扣款" at bounding box center [491, 66] width 51 height 27
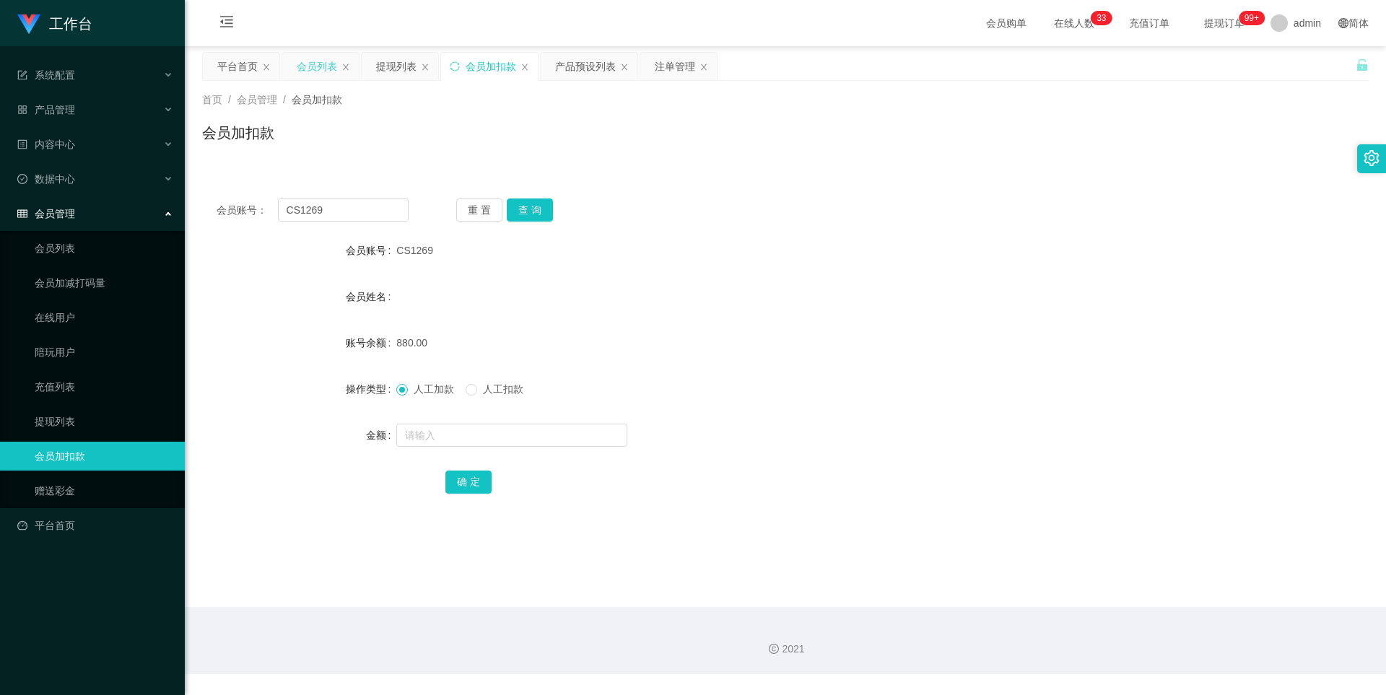
click at [312, 65] on div "会员列表" at bounding box center [317, 66] width 40 height 27
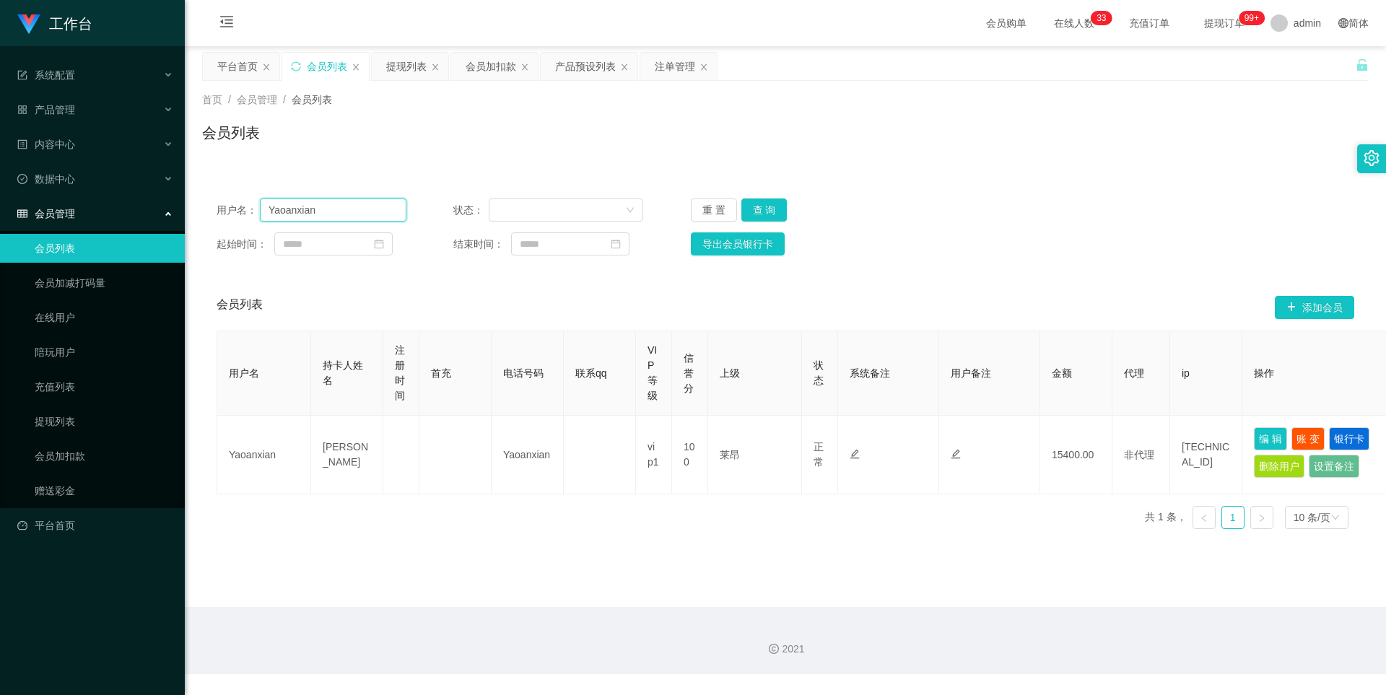
click at [342, 213] on input "Yaoanxian" at bounding box center [333, 210] width 147 height 23
click at [773, 206] on button "查 询" at bounding box center [764, 210] width 46 height 23
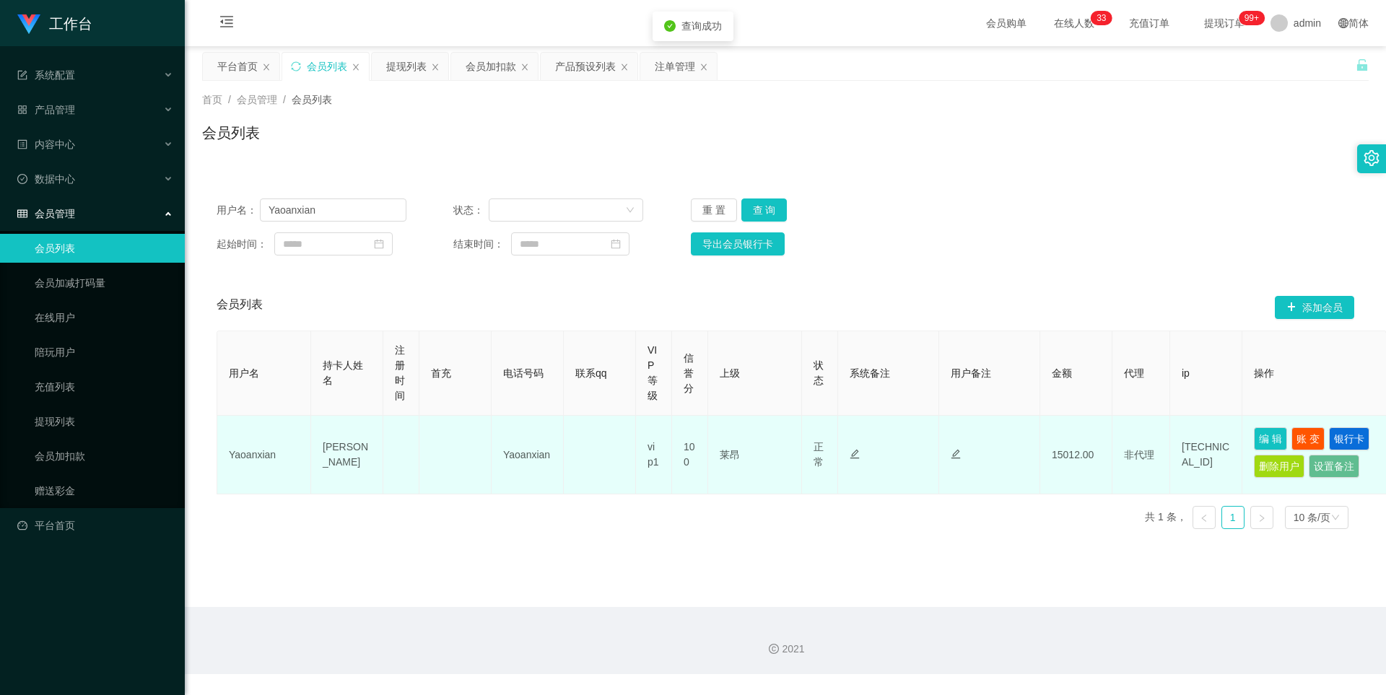
click at [1251, 431] on td "编 辑 账 变 银行卡 删除用户 设置备注" at bounding box center [1315, 455] width 144 height 79
click at [1255, 434] on button "编 辑" at bounding box center [1270, 438] width 33 height 23
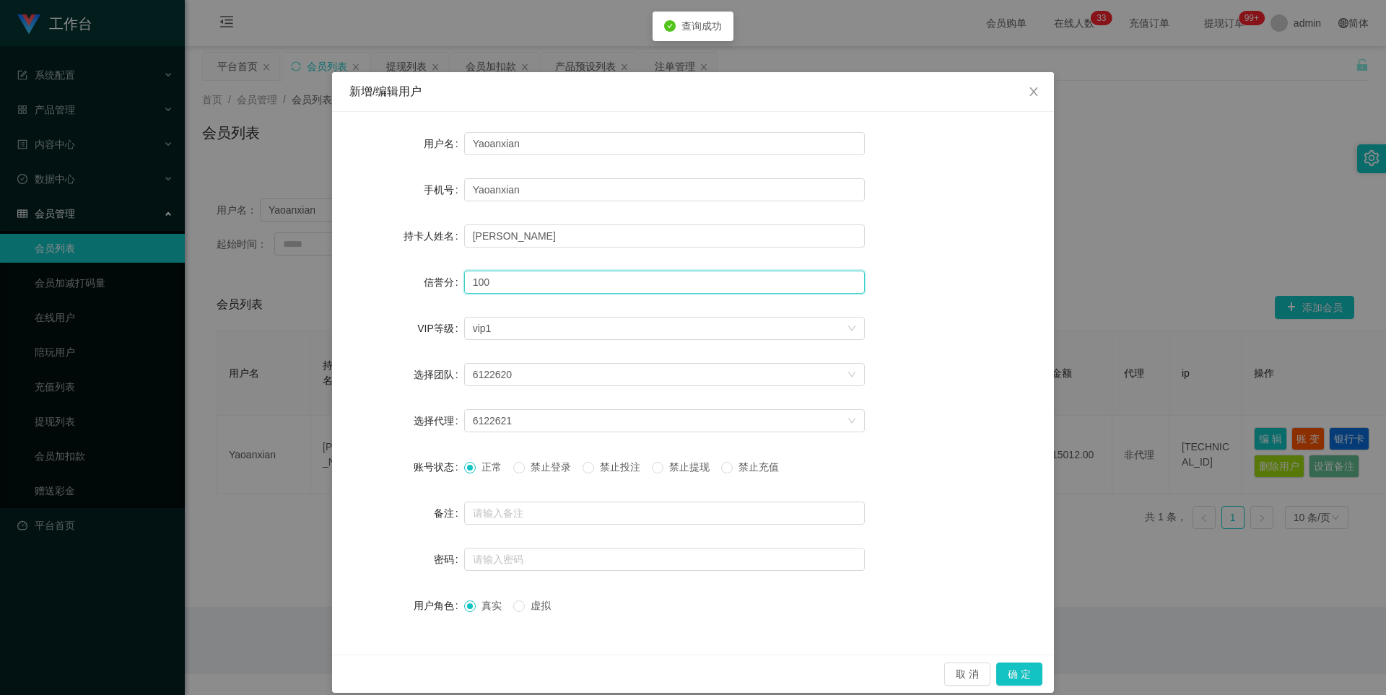
drag, startPoint x: 514, startPoint y: 282, endPoint x: 364, endPoint y: 268, distance: 150.8
click at [403, 269] on div "信誉分 100" at bounding box center [692, 282] width 687 height 29
type input "78"
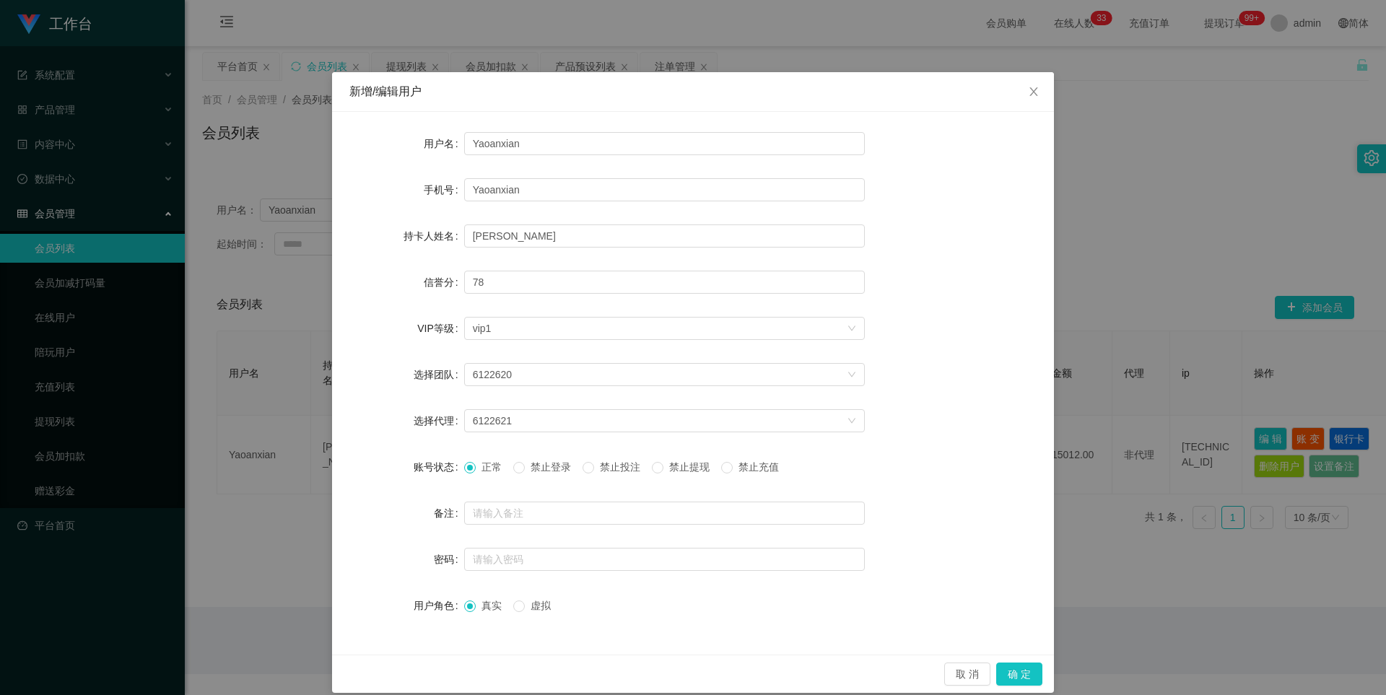
drag, startPoint x: 671, startPoint y: 470, endPoint x: 680, endPoint y: 473, distance: 9.8
click at [671, 470] on span "禁止提现" at bounding box center [690, 467] width 52 height 12
click at [996, 670] on button "确 定" at bounding box center [1019, 674] width 46 height 23
